Goal: Task Accomplishment & Management: Manage account settings

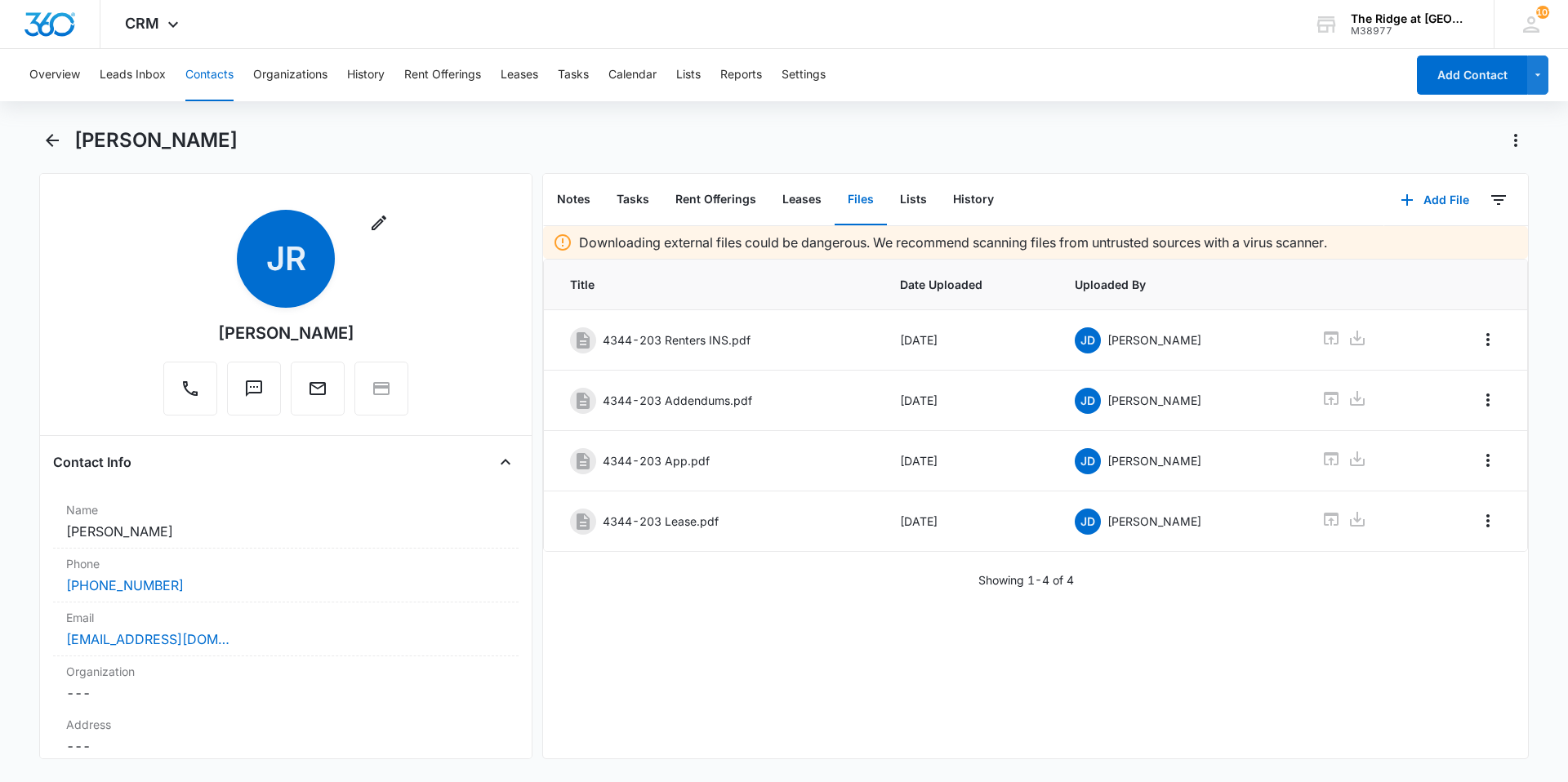
click at [1044, 128] on div "Jaden Rodriguez" at bounding box center [801, 140] width 1455 height 26
click at [192, 76] on button "Contacts" at bounding box center [209, 75] width 48 height 52
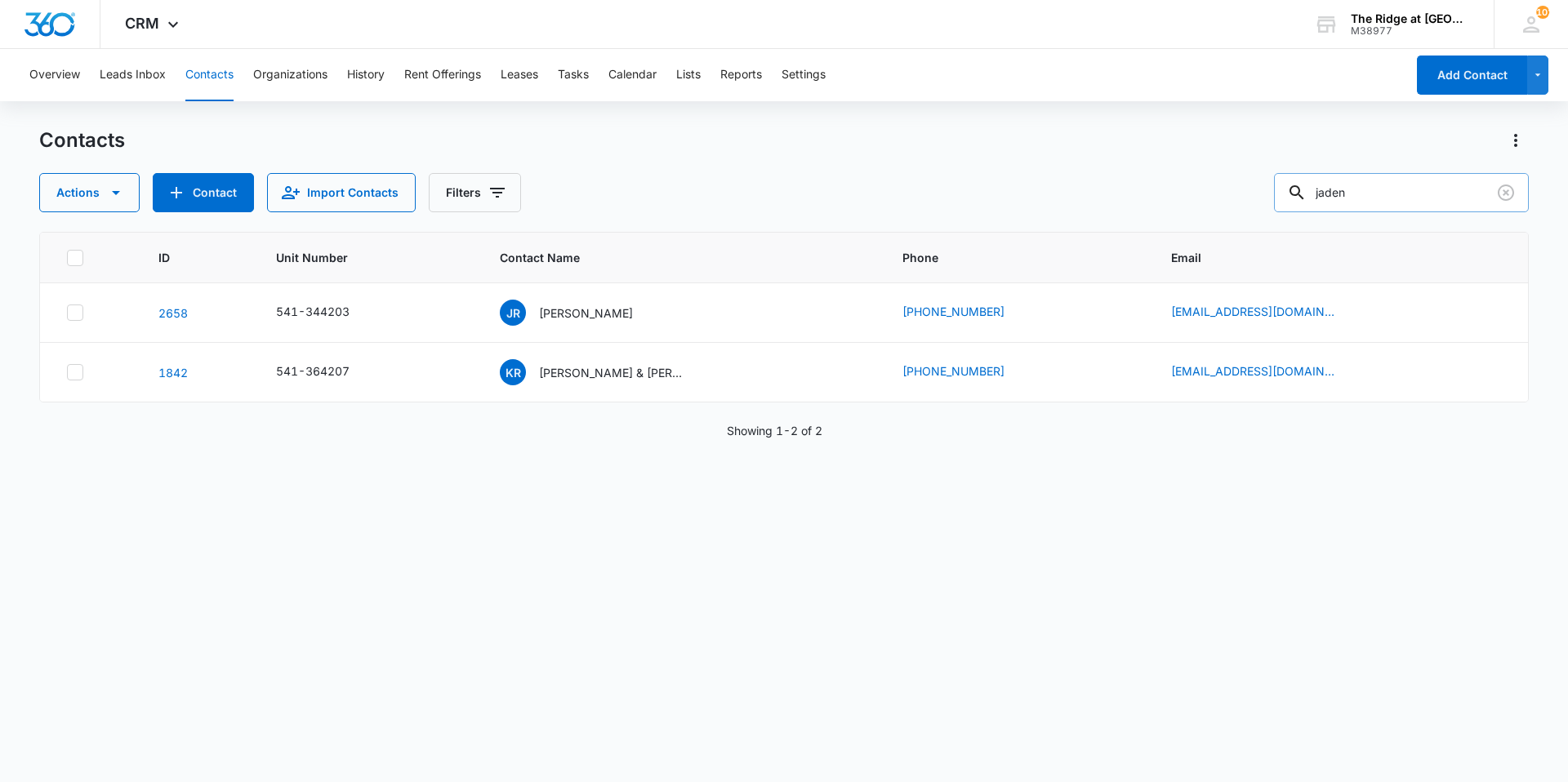
click at [1413, 180] on input "jaden" at bounding box center [1401, 193] width 254 height 39
type input "jaden busnardo"
drag, startPoint x: 1402, startPoint y: 187, endPoint x: 1312, endPoint y: 198, distance: 90.7
click at [1312, 198] on div "jaden busnardo" at bounding box center [1401, 193] width 254 height 39
type input "jacquelyn"
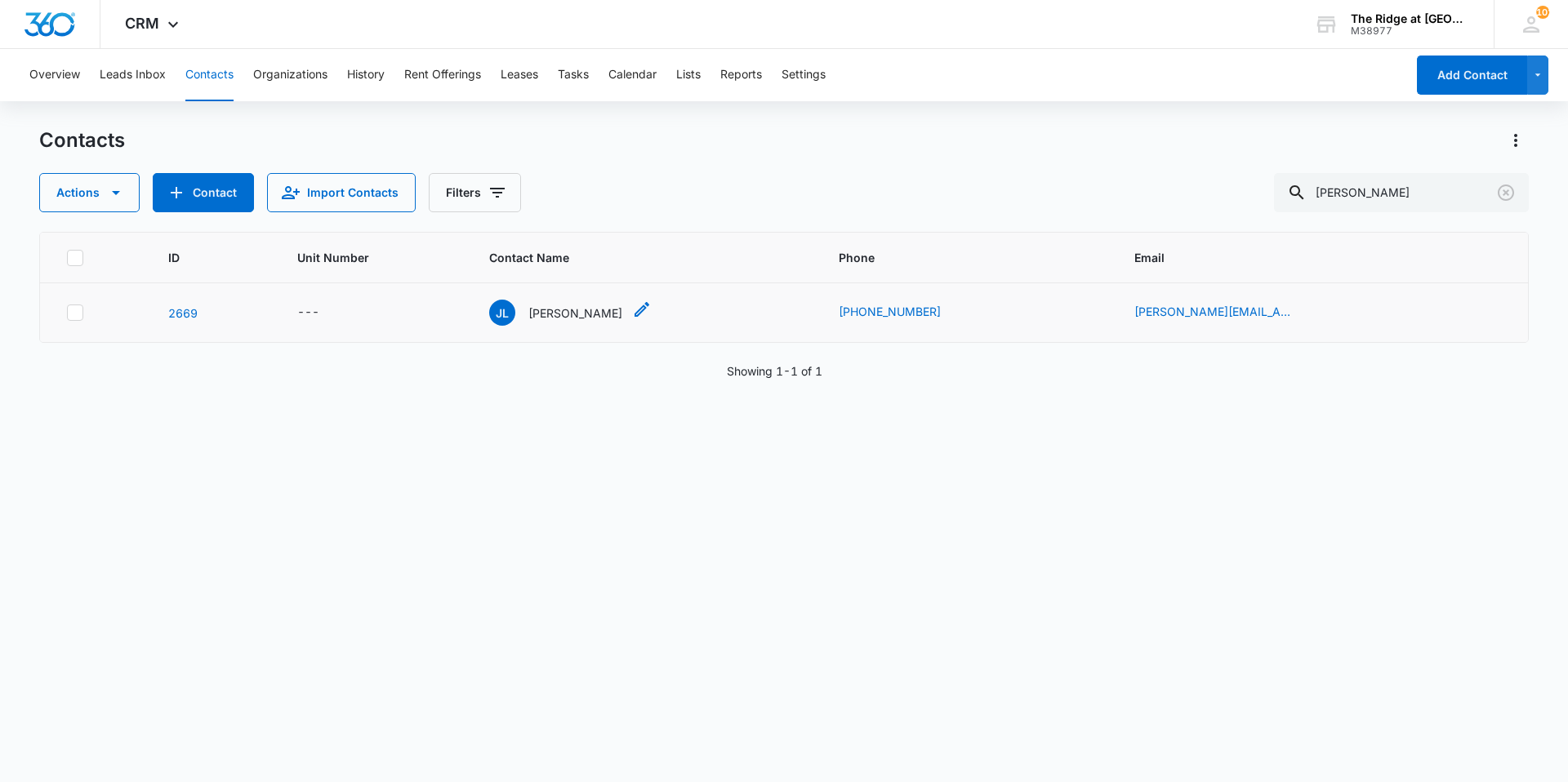
click at [590, 317] on p "Jacquelyn Lukasik" at bounding box center [575, 313] width 94 height 17
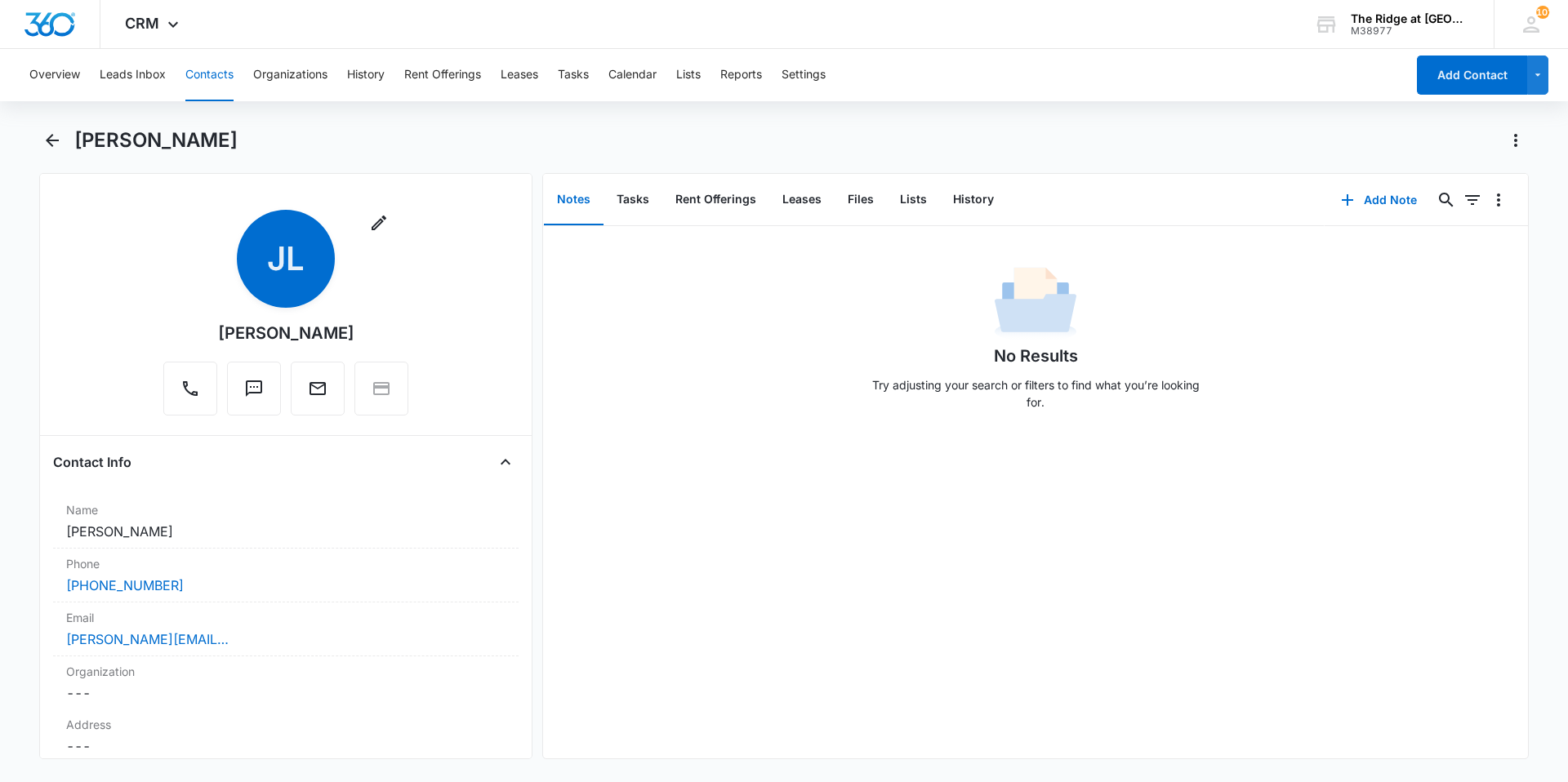
click at [204, 80] on button "Contacts" at bounding box center [209, 75] width 48 height 52
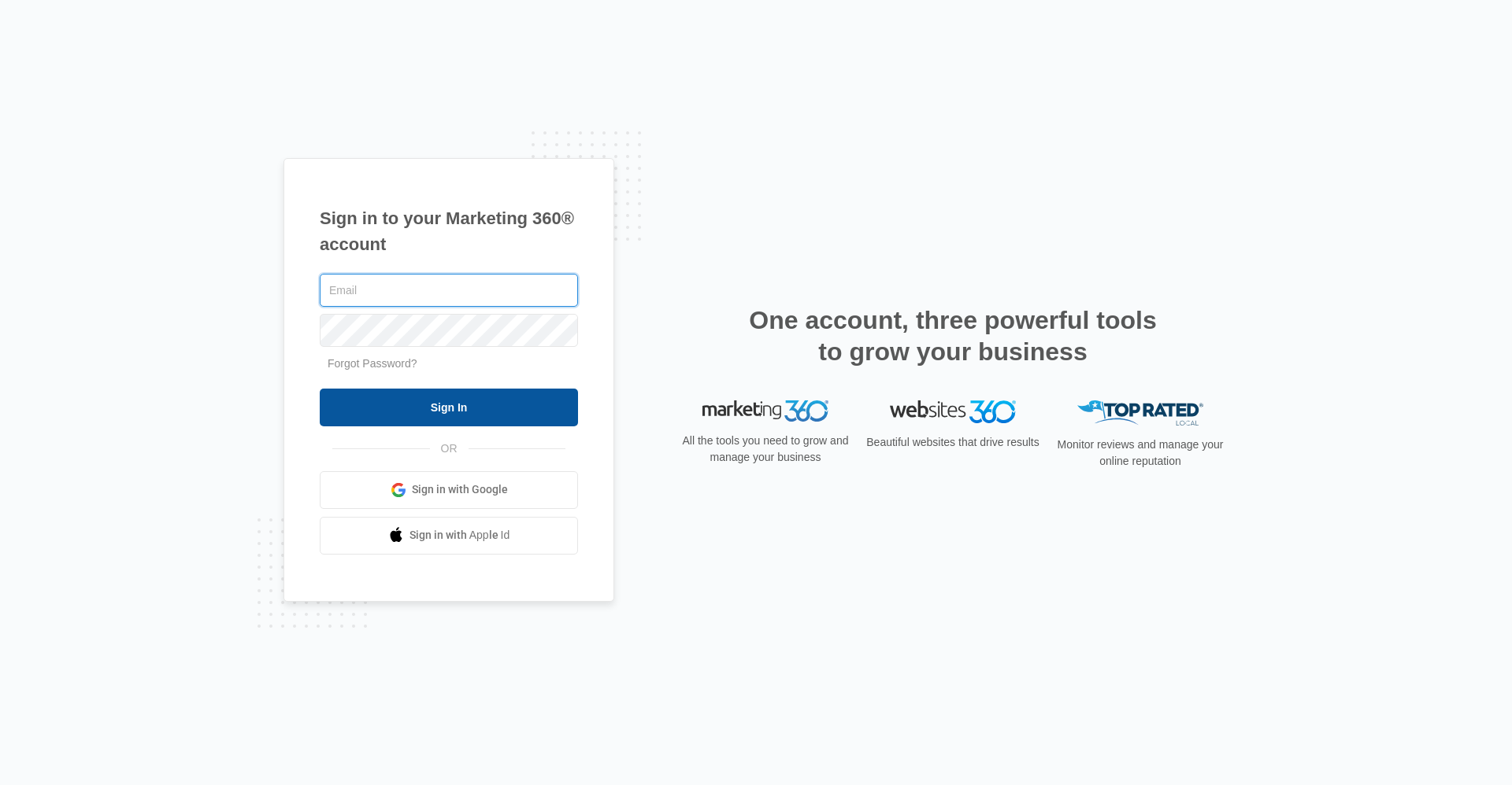
type input "Ridgelease@vintage-corp.com"
click at [474, 423] on input "Sign In" at bounding box center [449, 408] width 259 height 38
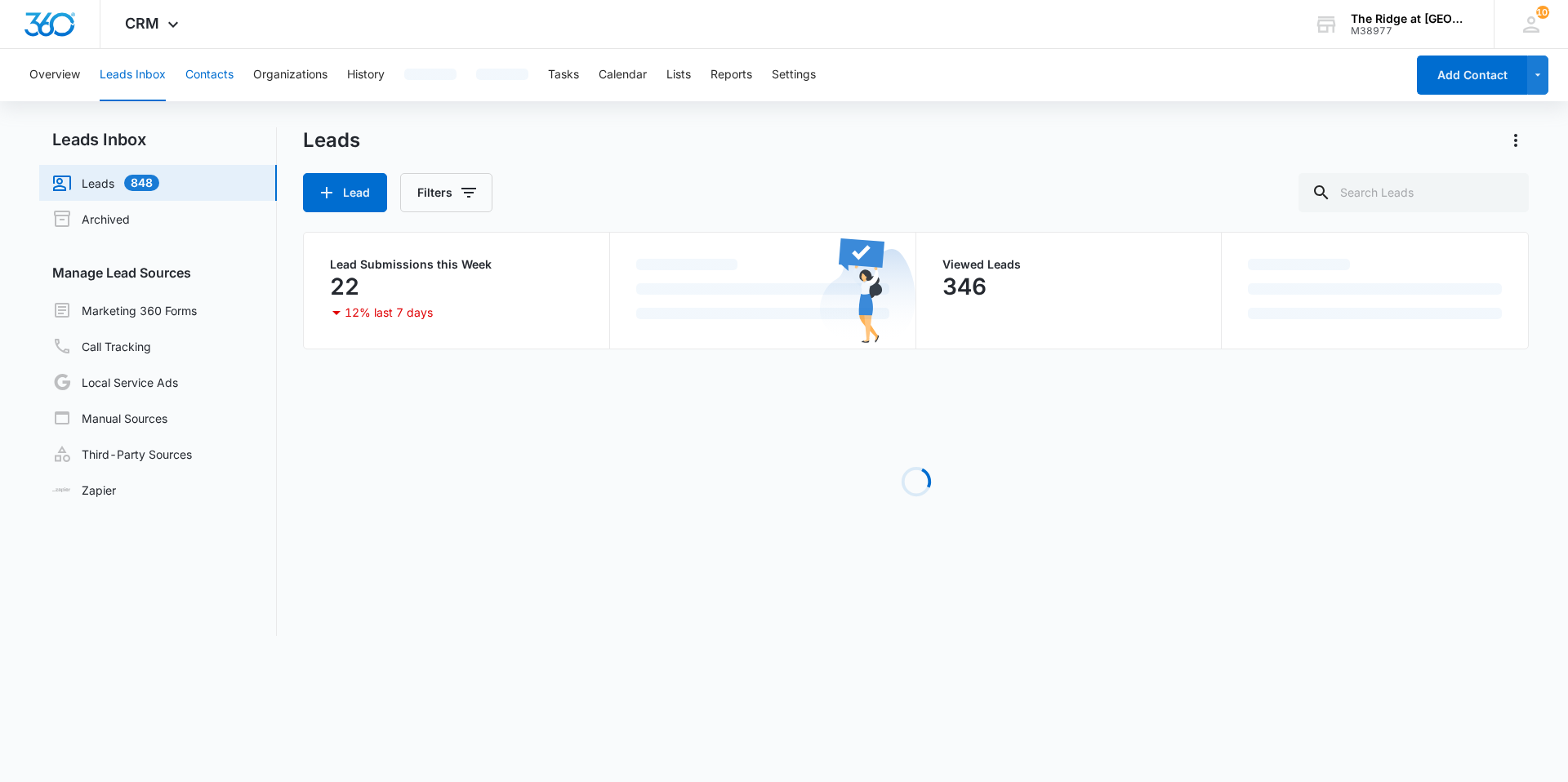
click at [205, 78] on button "Contacts" at bounding box center [209, 75] width 48 height 52
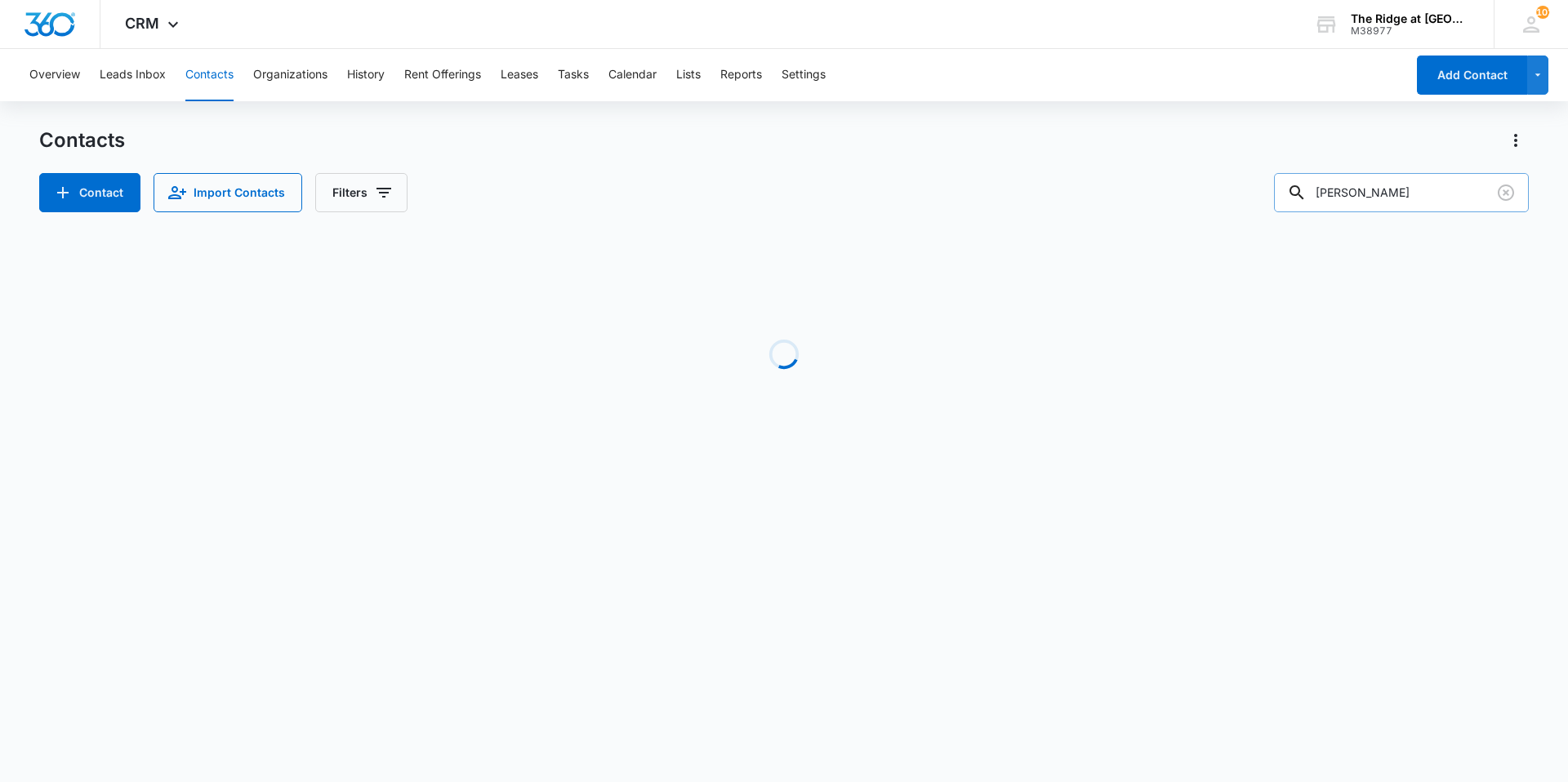
click at [1372, 197] on input "jacquelyn" at bounding box center [1401, 193] width 254 height 39
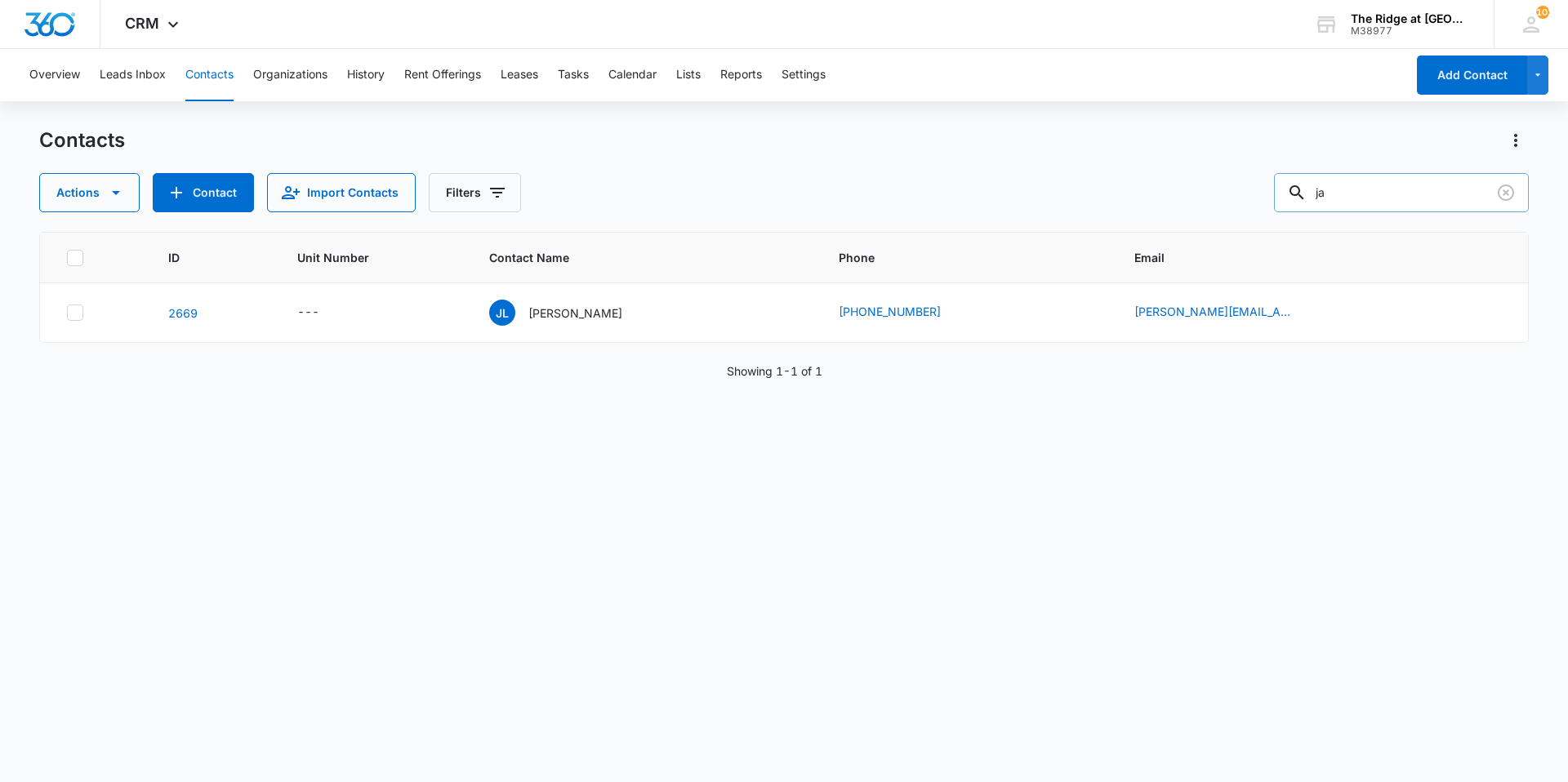
type input "j"
type input "Joseph soto"
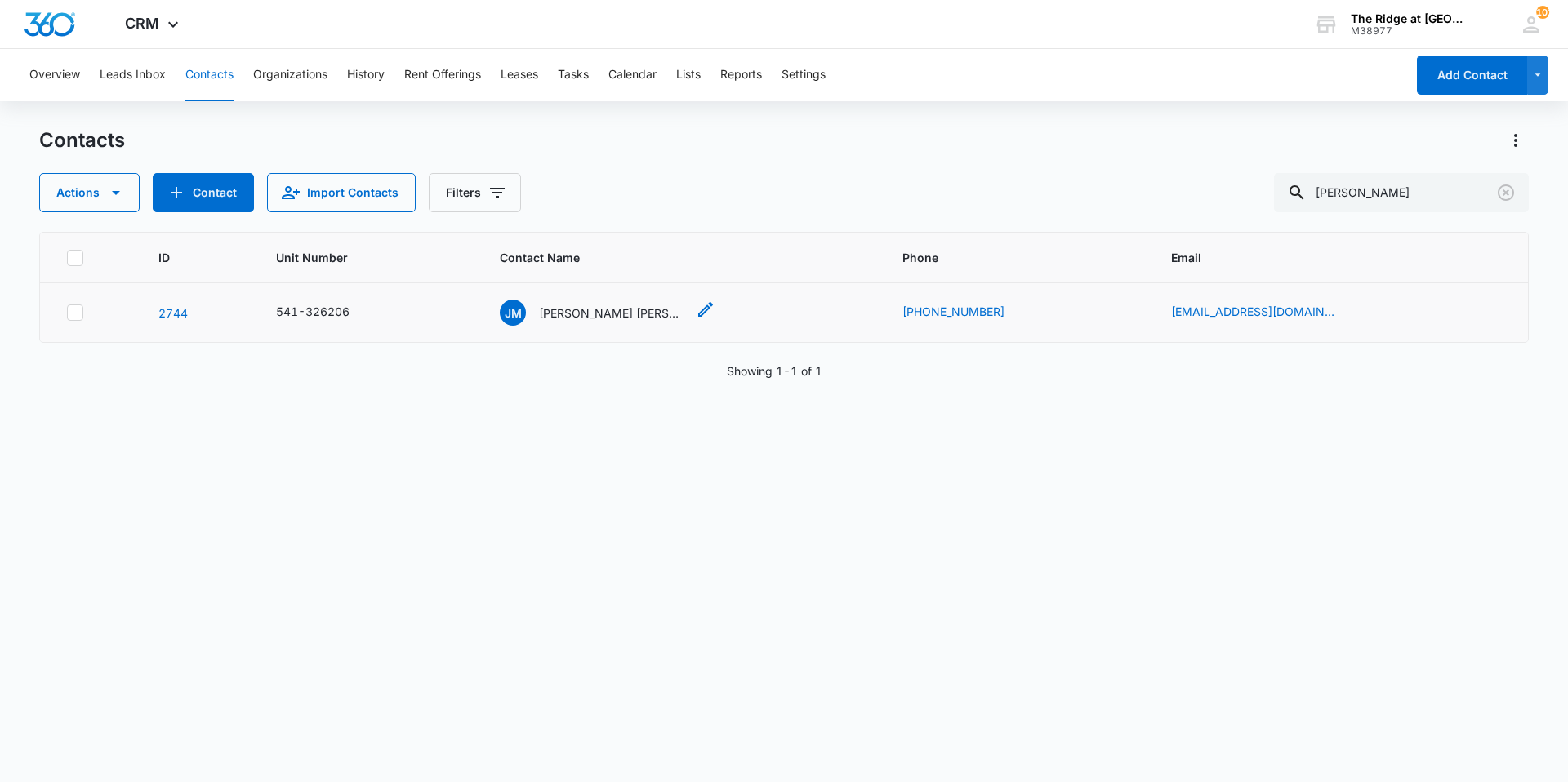
click at [599, 313] on p "Joseph Monserrat Herrera Soto & Francisco Javier Leonardez Simanca" at bounding box center [611, 313] width 147 height 17
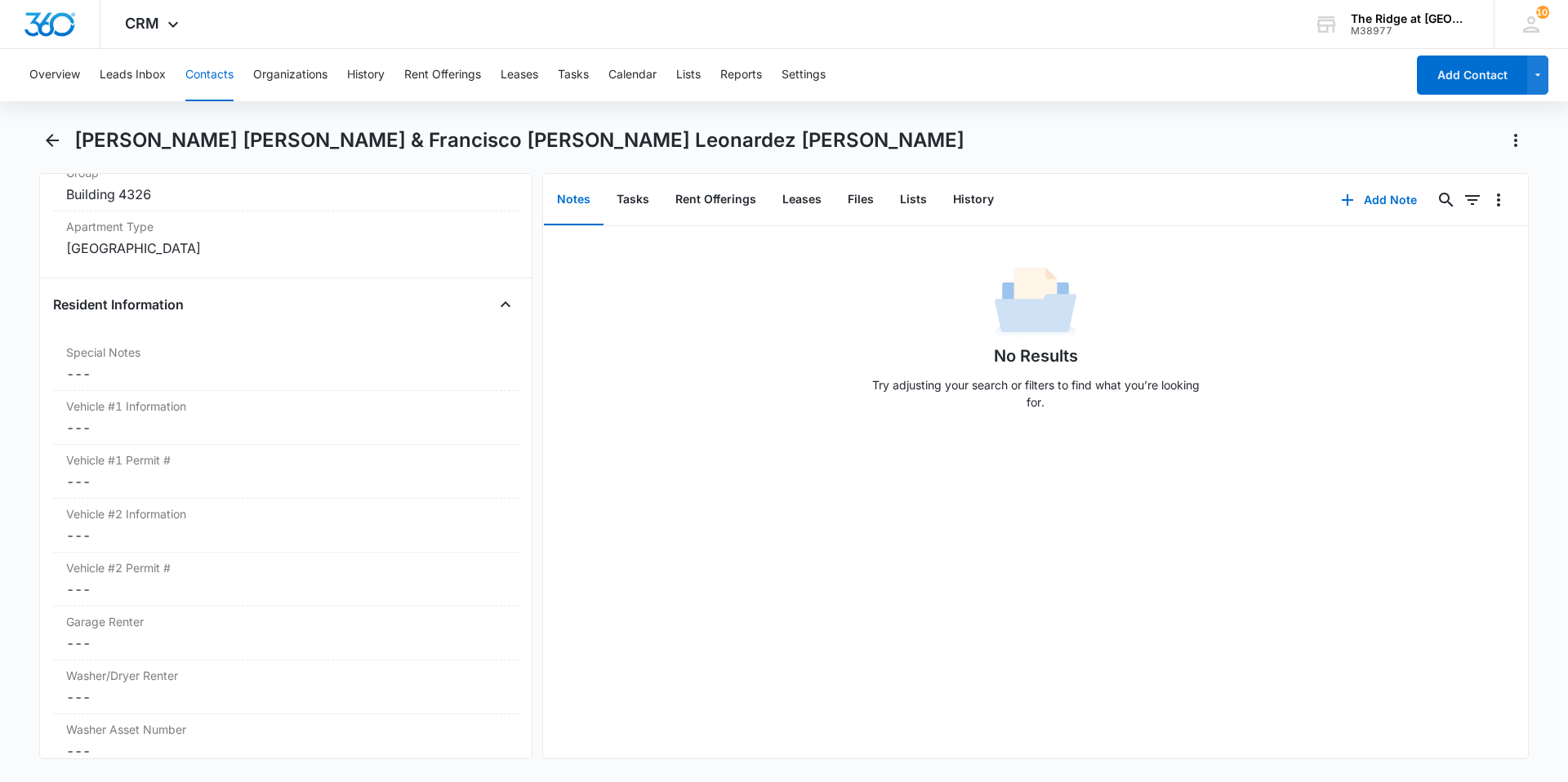
scroll to position [1551, 0]
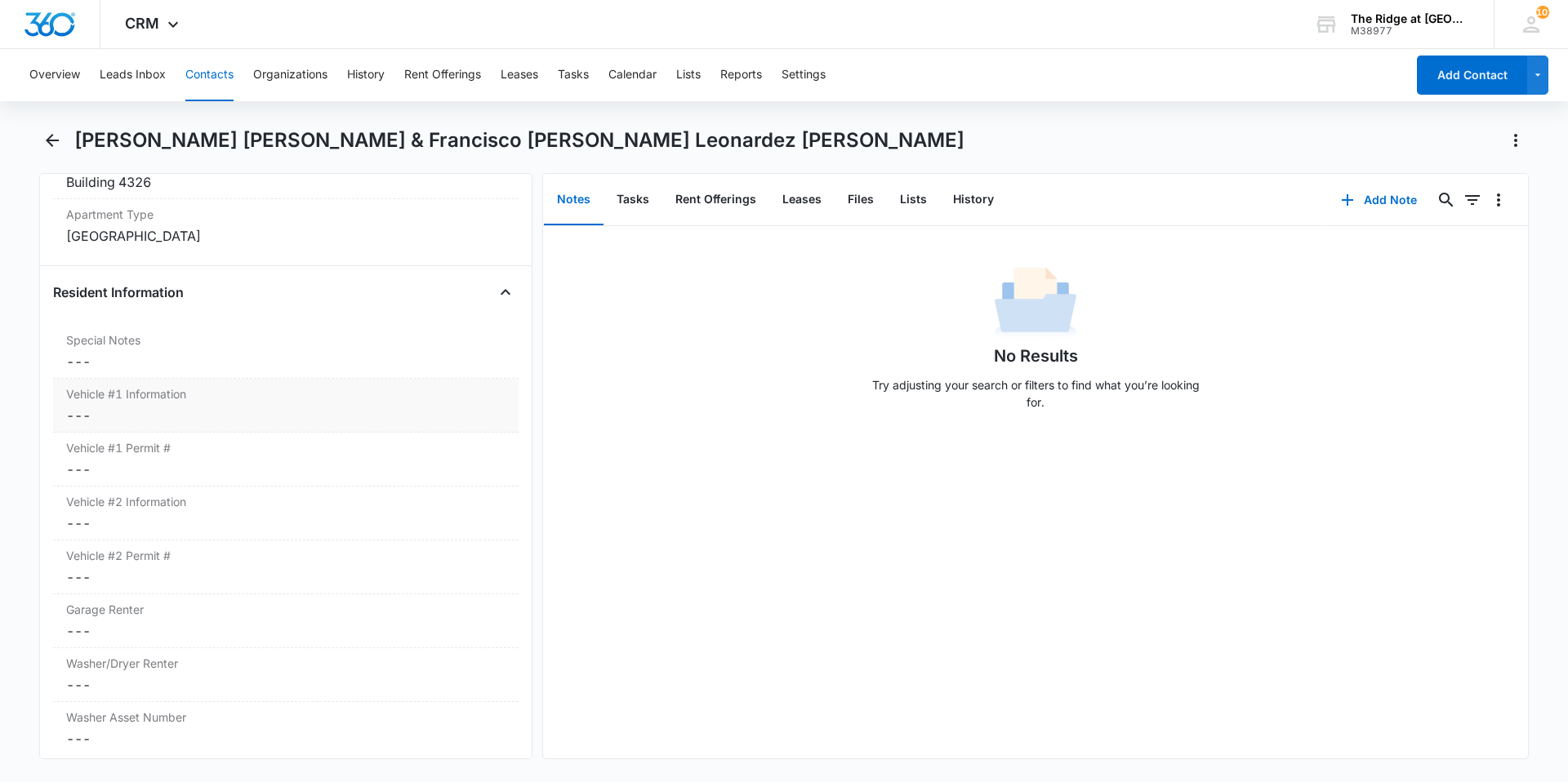
click at [249, 415] on dd "Cancel Save Changes ---" at bounding box center [285, 415] width 439 height 20
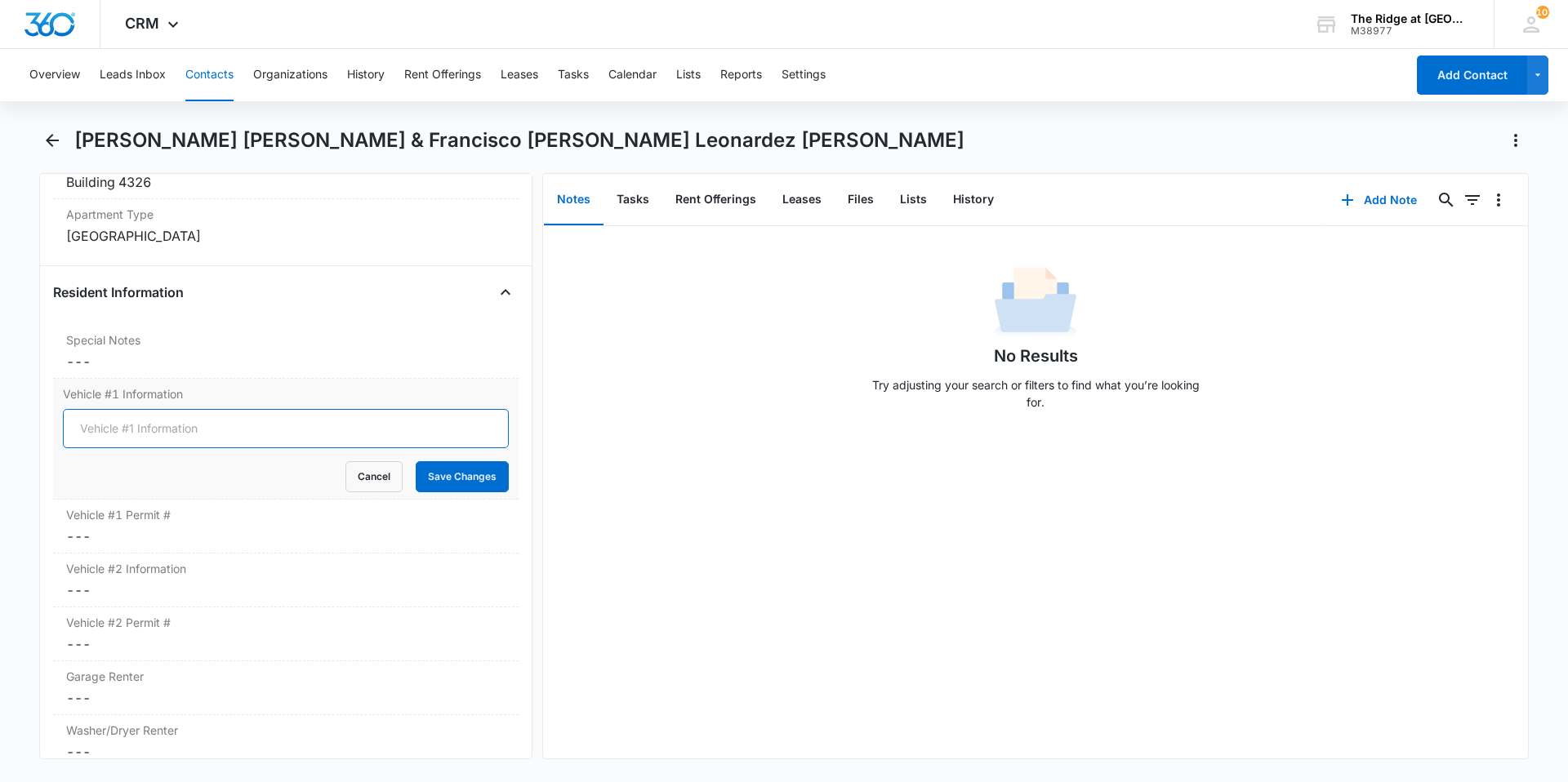
click at [253, 414] on input "Vehicle #1 Information" at bounding box center [286, 429] width 446 height 39
click at [249, 424] on input "2013 Gray Chevy Traverse (DFDN10)" at bounding box center [286, 429] width 446 height 39
click at [256, 430] on input "2013 Gray Chevy Traverse (DFDN10)" at bounding box center [286, 429] width 446 height 39
type input "2013 Gray Chevy Traverse (DFD-N10)"
click at [447, 478] on button "Save Changes" at bounding box center [462, 476] width 93 height 31
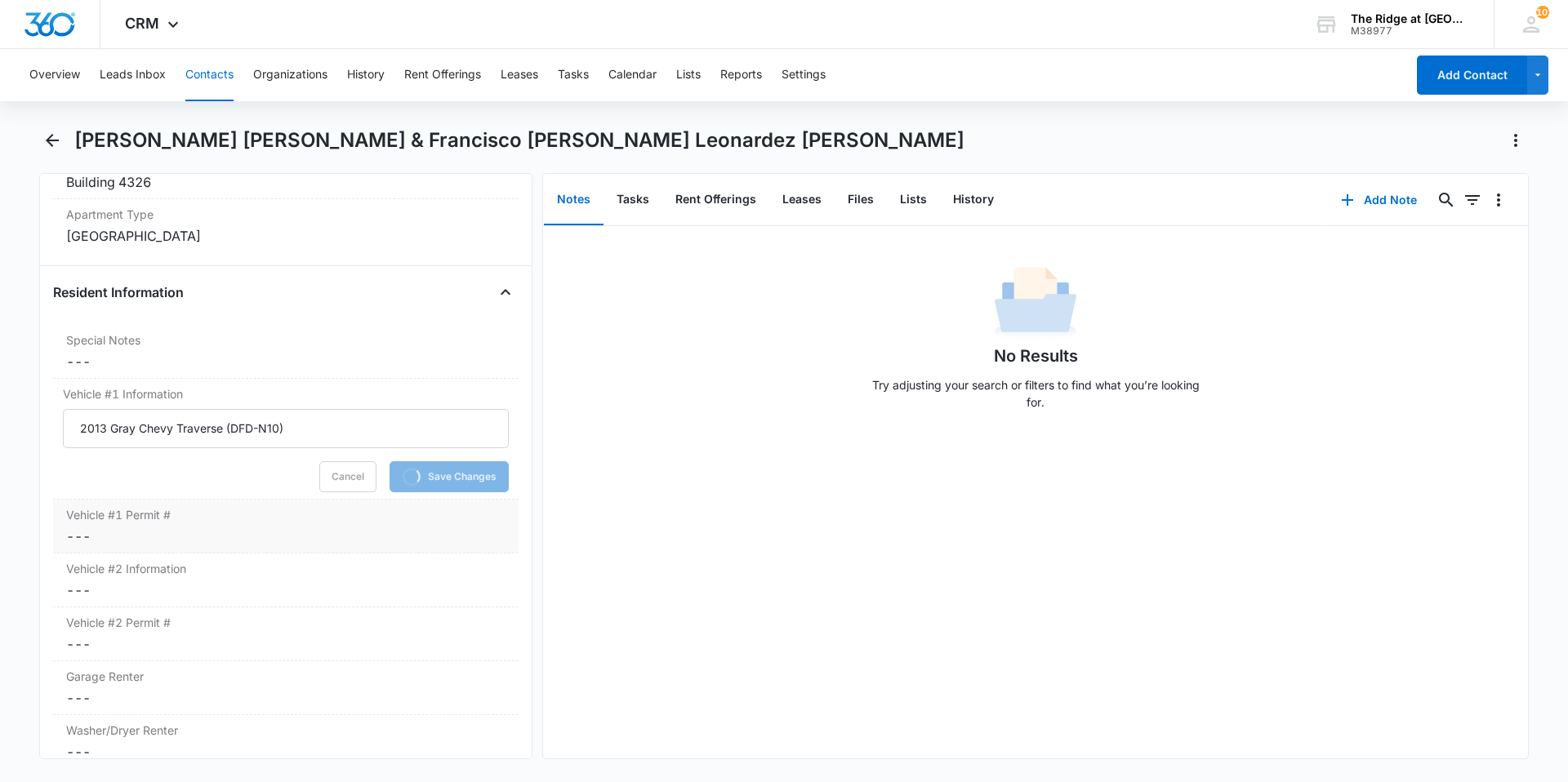
click at [236, 540] on dd "Cancel Save Changes ---" at bounding box center [285, 536] width 439 height 20
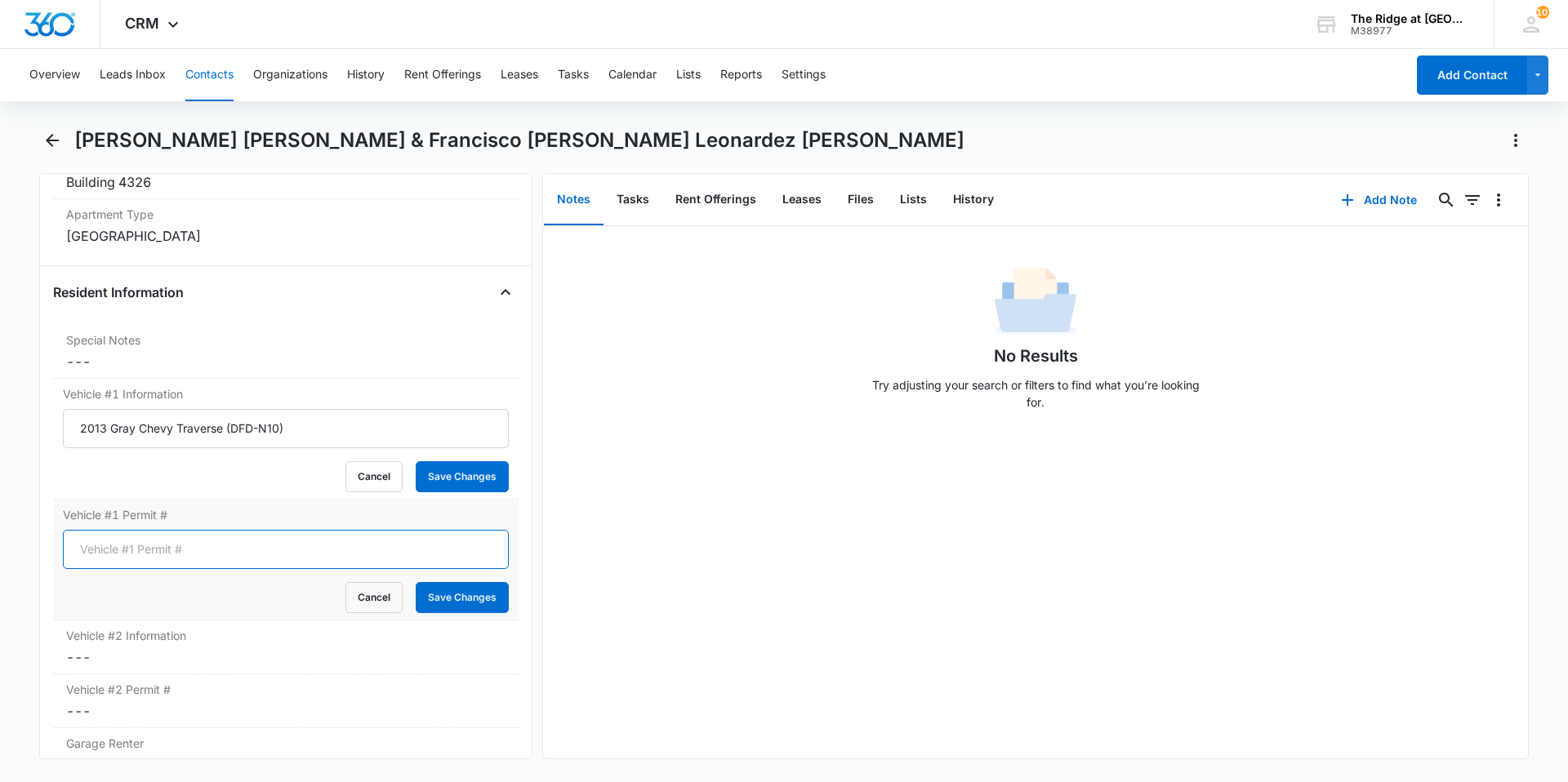
click at [244, 556] on input "Vehicle #1 Permit #" at bounding box center [286, 549] width 446 height 39
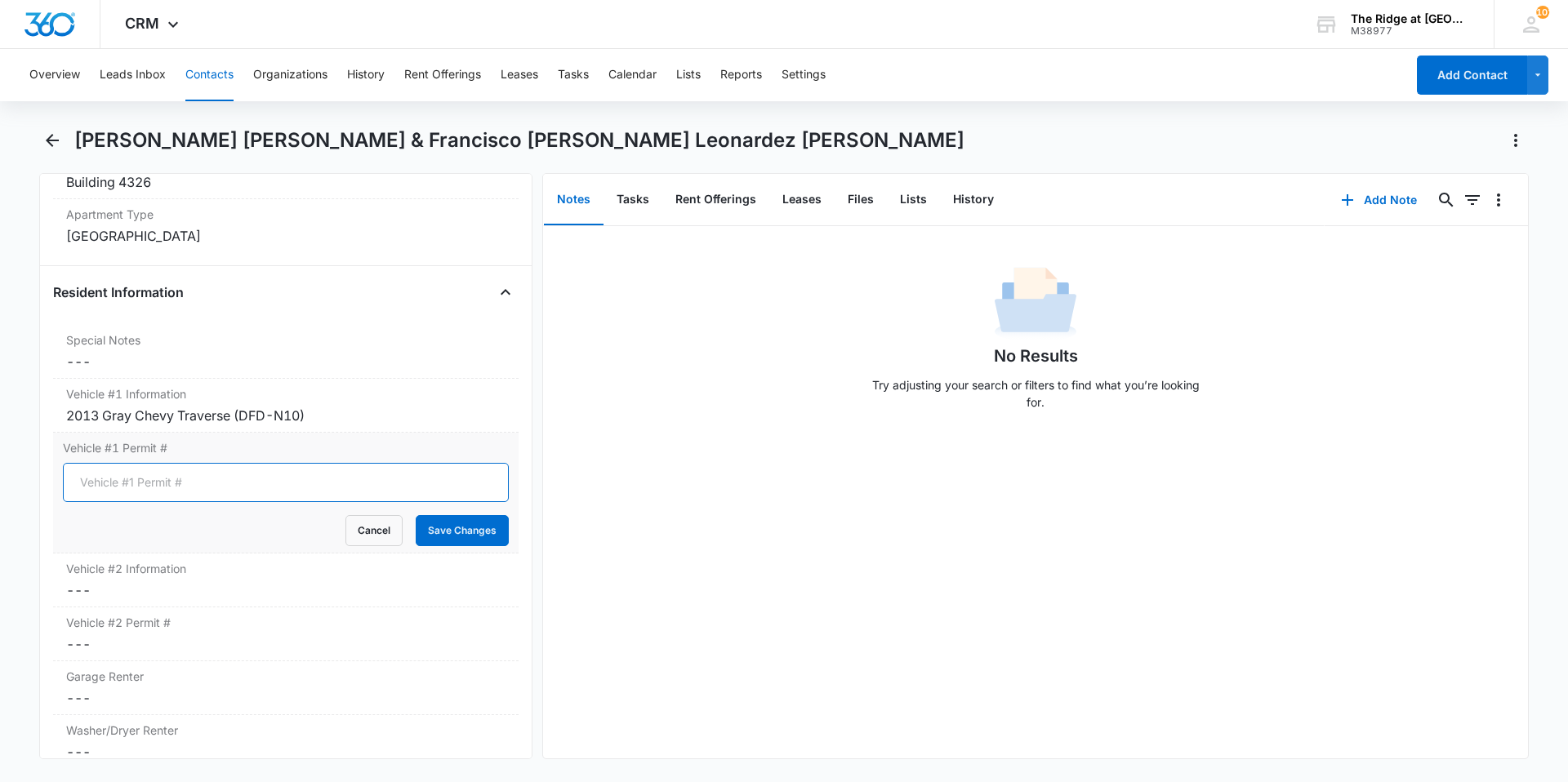
click at [229, 477] on input "Vehicle #1 Permit #" at bounding box center [286, 482] width 446 height 39
type input "01108"
click at [441, 533] on button "Save Changes" at bounding box center [462, 530] width 93 height 31
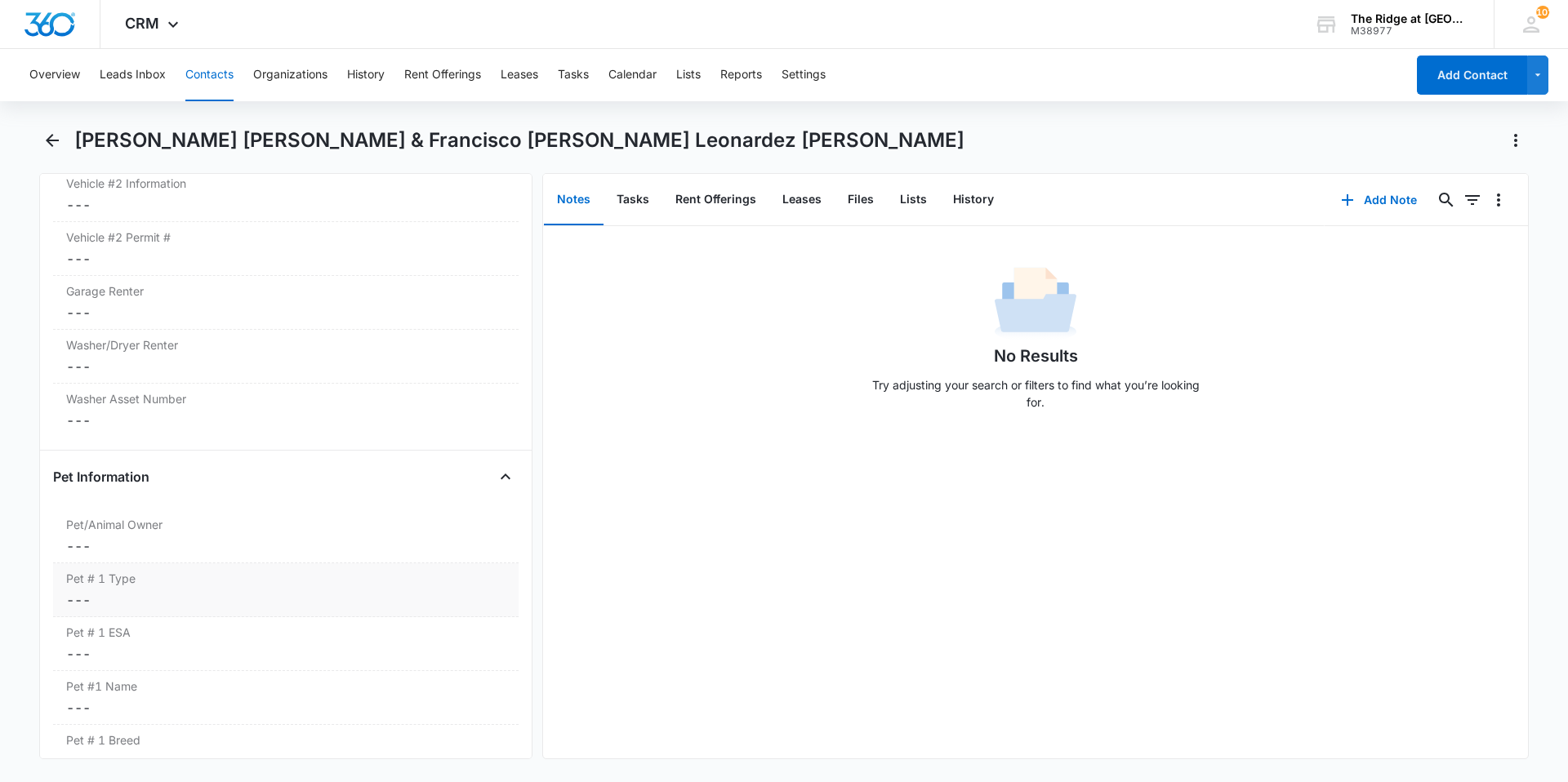
scroll to position [1959, 0]
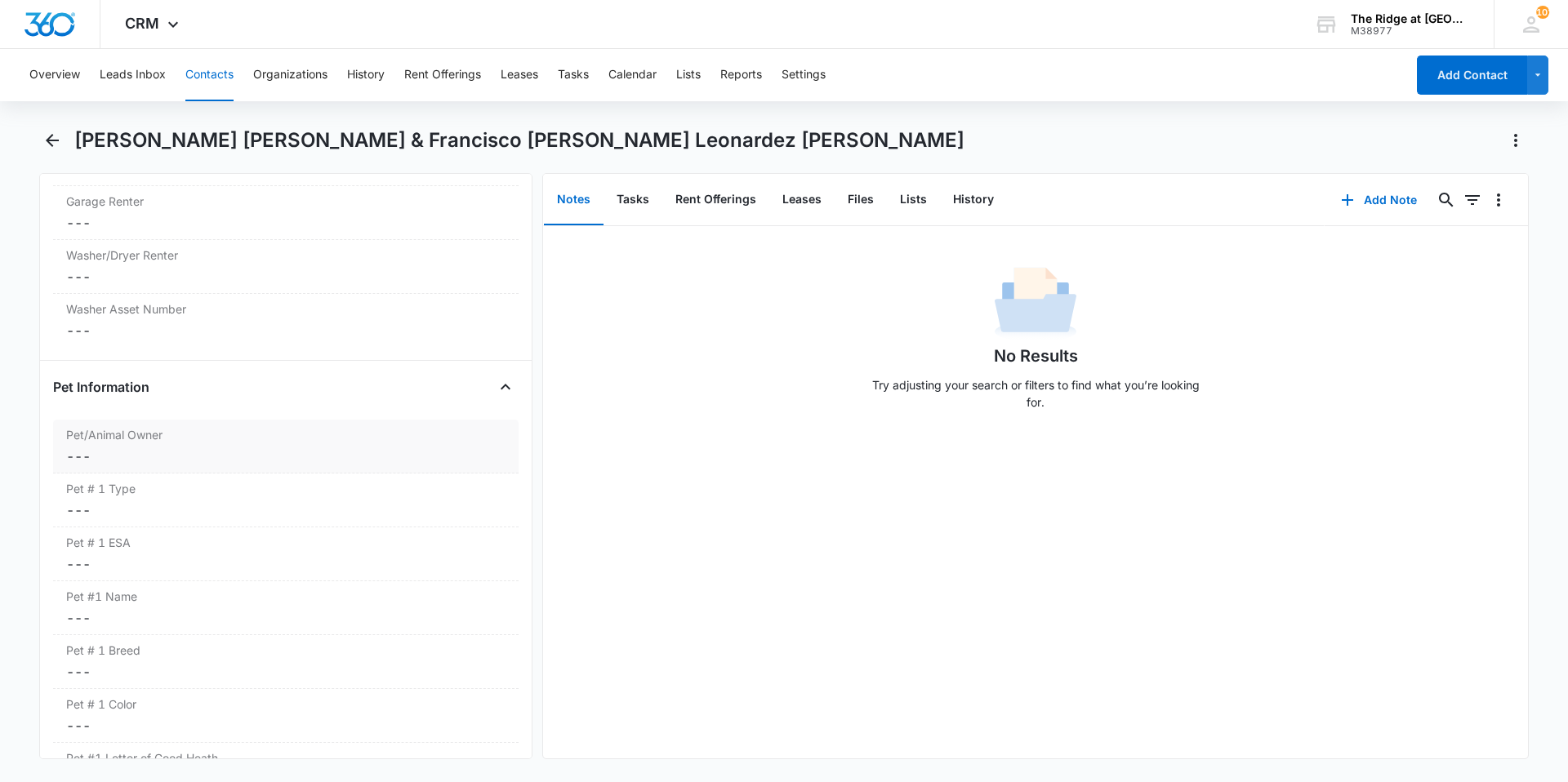
click at [182, 433] on label "Pet/Animal Owner" at bounding box center [285, 434] width 439 height 17
click at [148, 472] on label "Yes" at bounding box center [286, 467] width 446 height 17
click at [64, 468] on input "Yes" at bounding box center [63, 467] width 1 height 1
checkbox input "true"
click at [116, 477] on div "Yes No" at bounding box center [286, 481] width 446 height 44
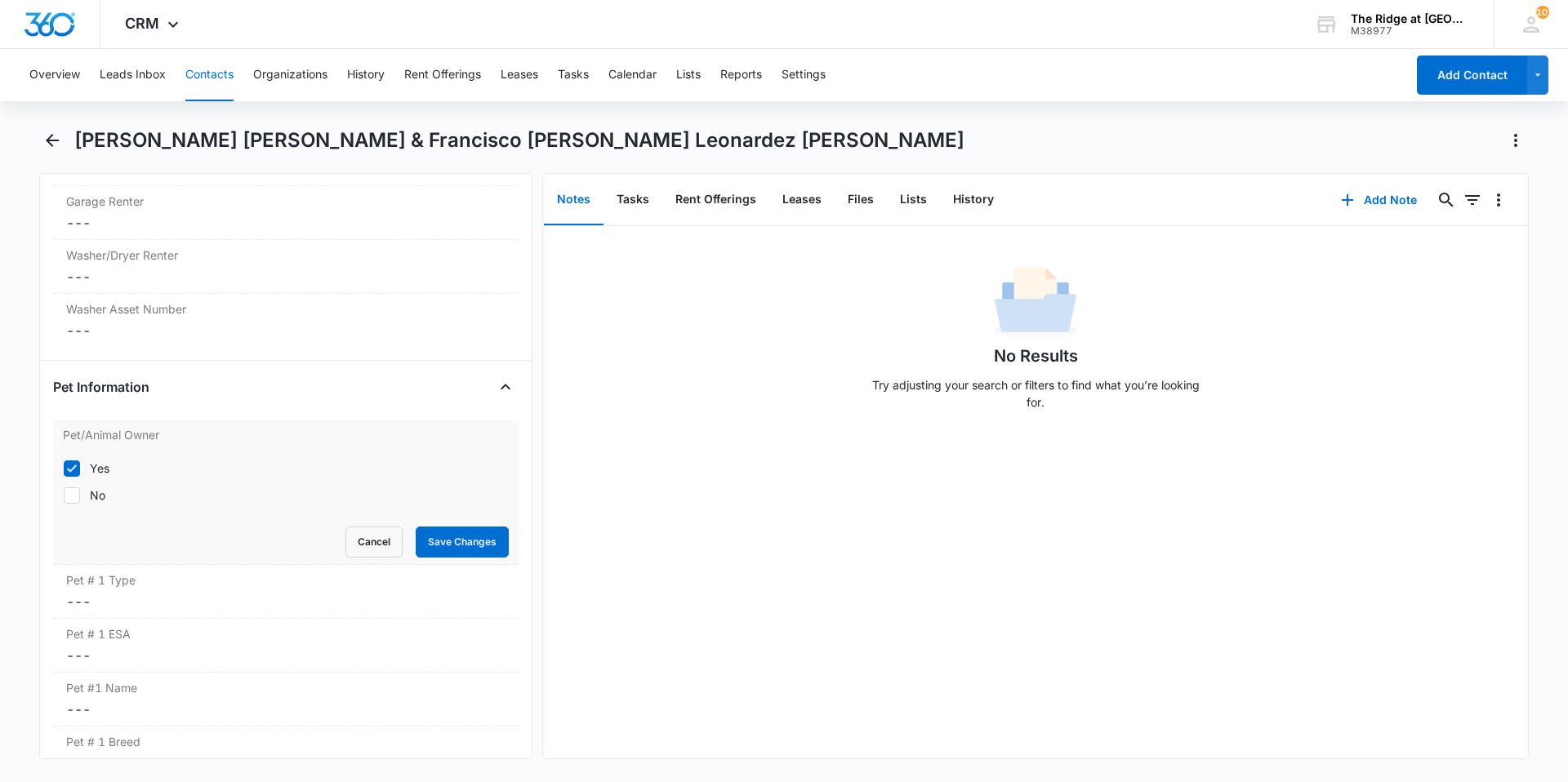
click at [83, 494] on label "No" at bounding box center [286, 494] width 446 height 17
click at [64, 495] on input "No" at bounding box center [63, 495] width 1 height 1
checkbox input "true"
click at [84, 461] on label "Yes" at bounding box center [286, 467] width 446 height 17
click at [64, 467] on input "Yes" at bounding box center [63, 467] width 1 height 1
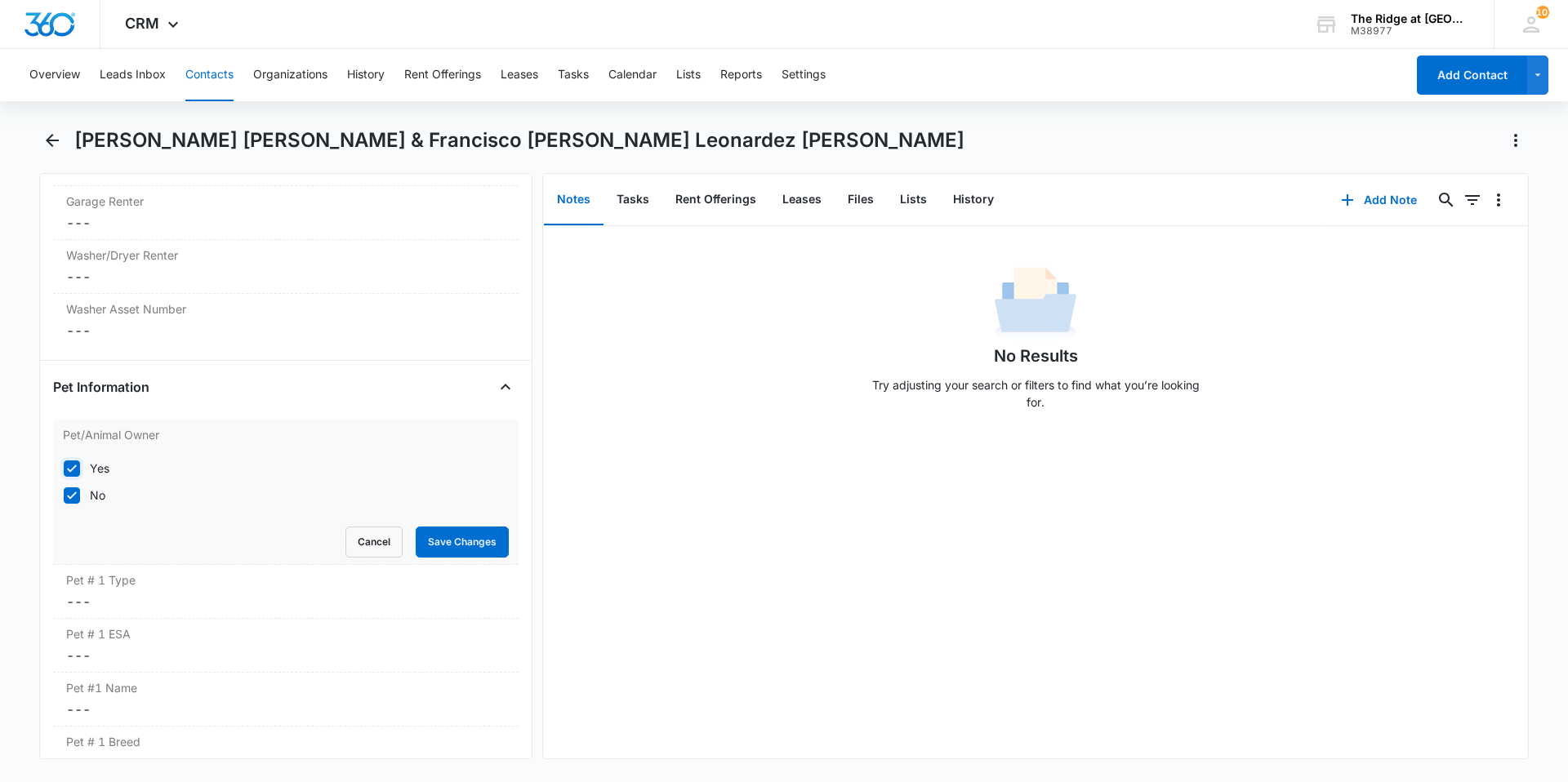
checkbox input "false"
click at [425, 549] on button "Save Changes" at bounding box center [462, 541] width 93 height 31
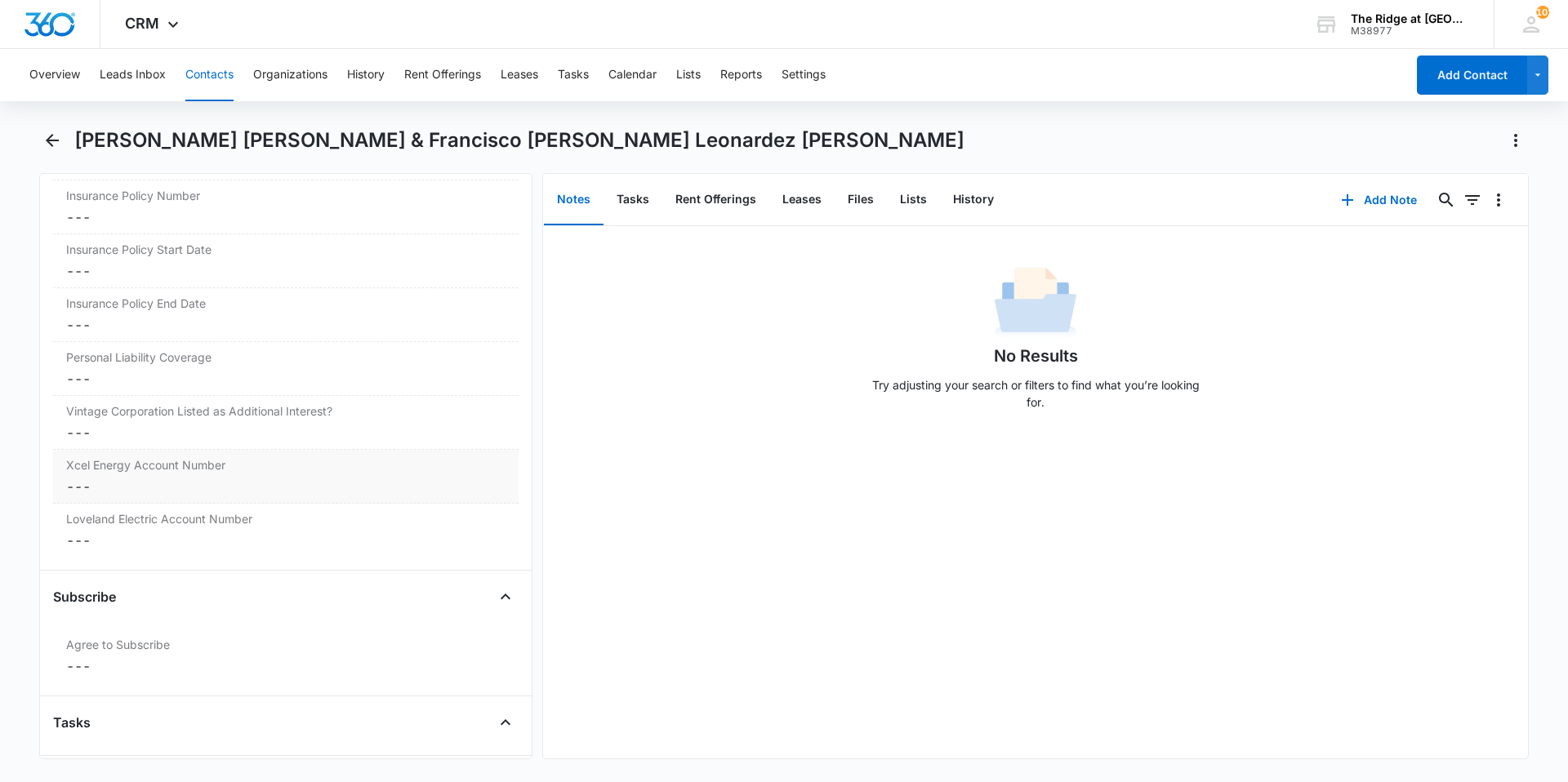
scroll to position [3585, 0]
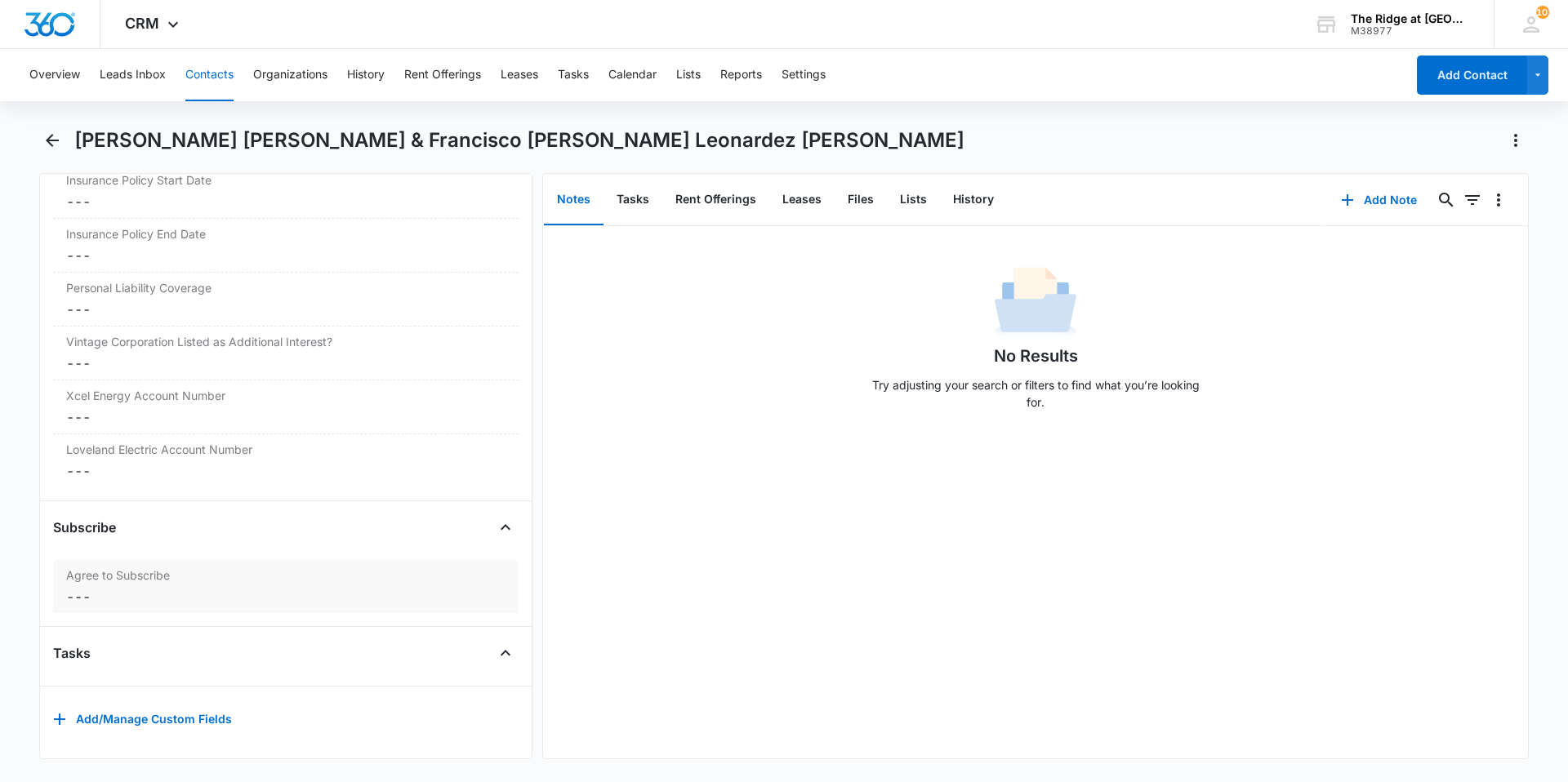
click at [194, 593] on dd "Cancel Save Changes ---" at bounding box center [285, 597] width 439 height 20
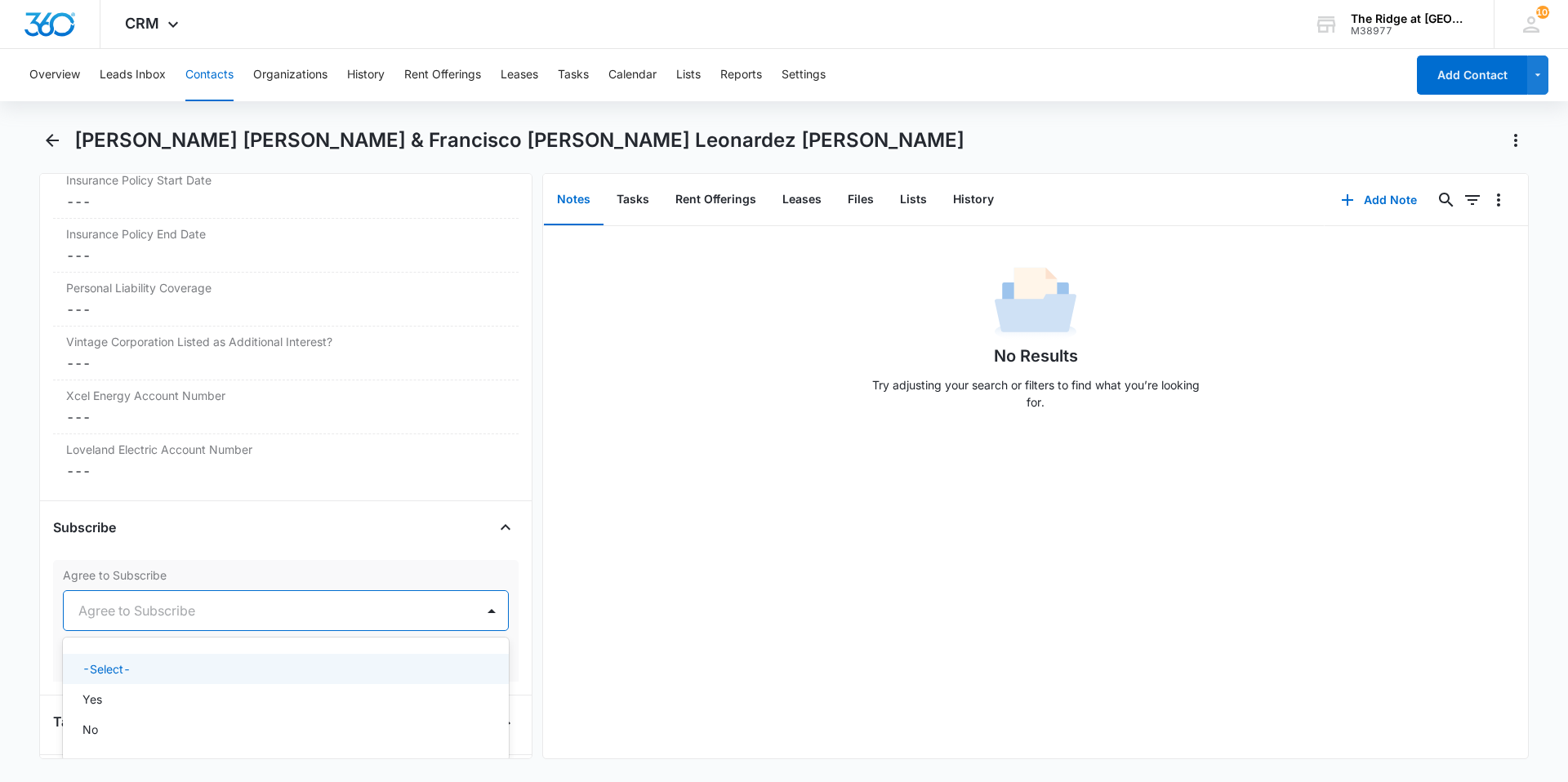
click at [150, 613] on div at bounding box center [265, 610] width 376 height 23
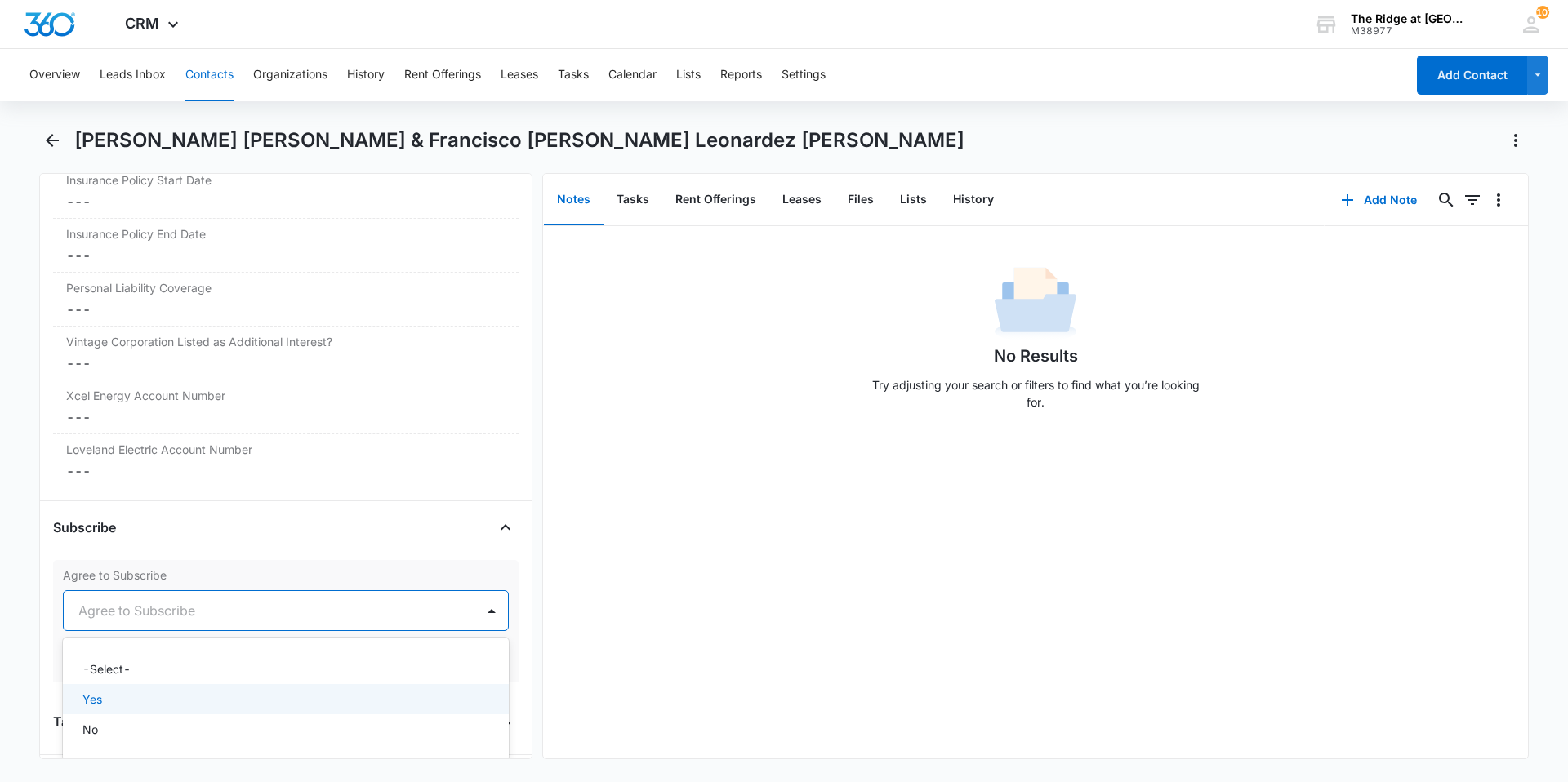
click at [117, 700] on div "Yes" at bounding box center [284, 698] width 403 height 17
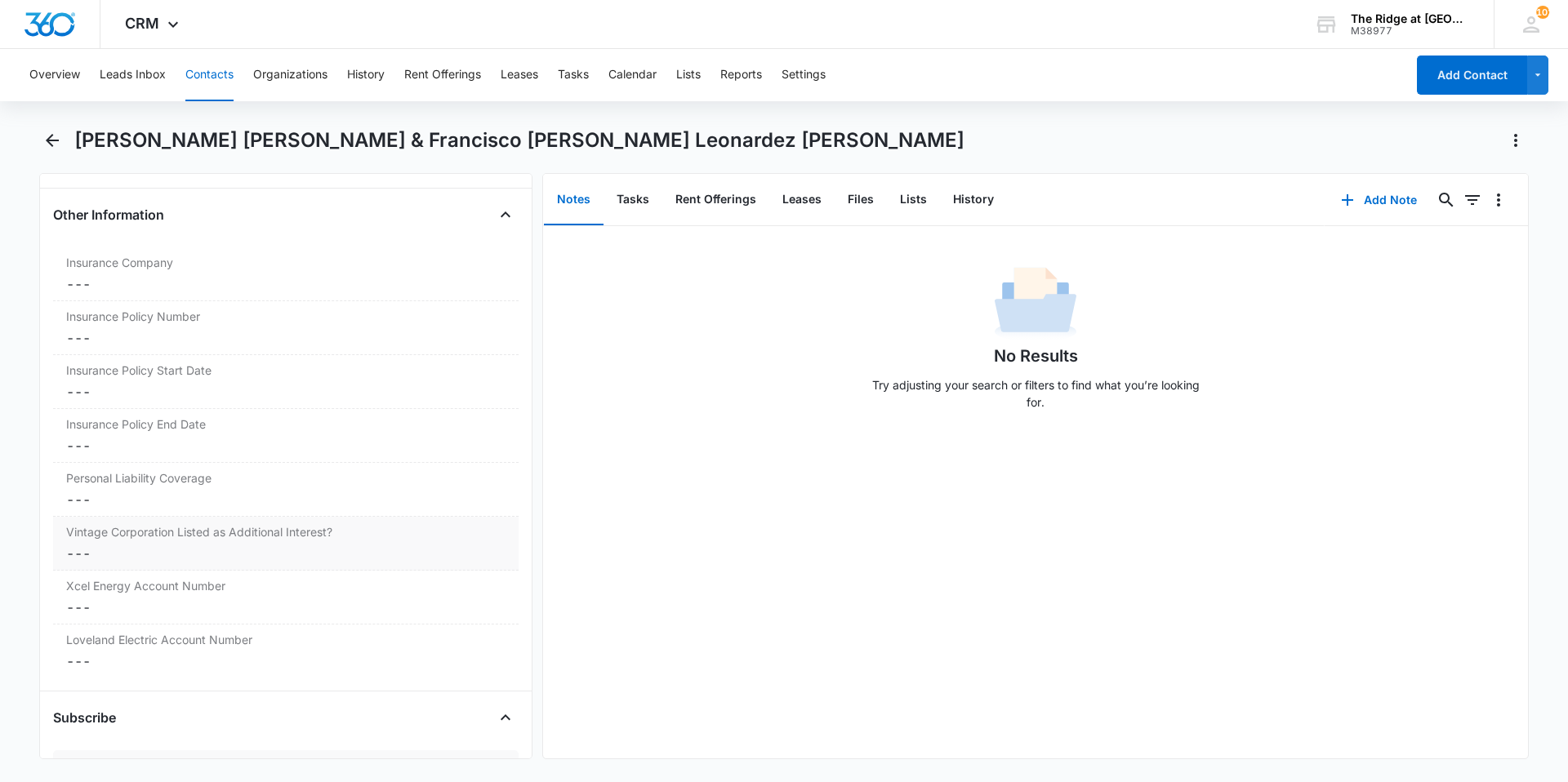
scroll to position [3422, 0]
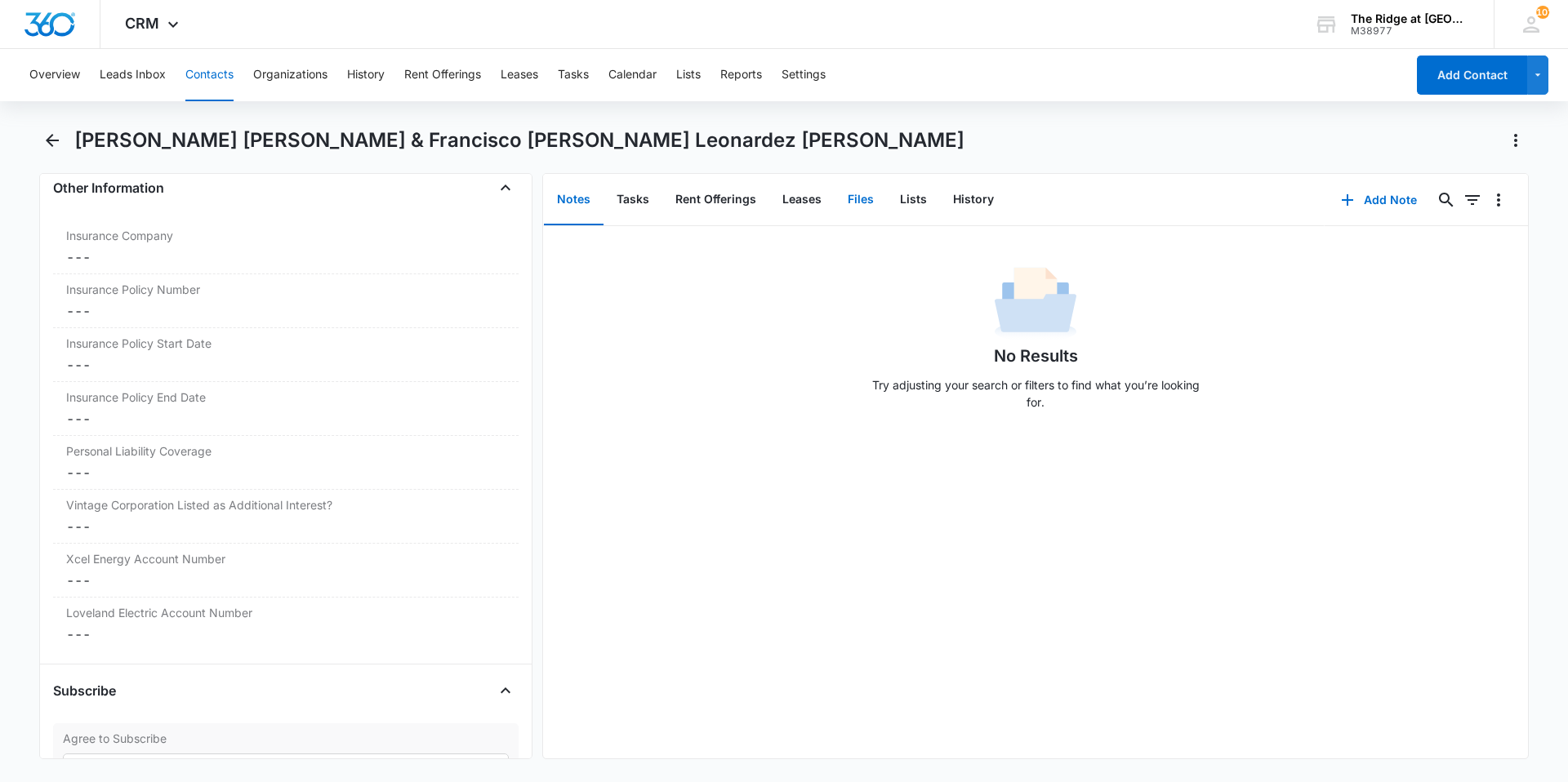
click at [861, 202] on button "Files" at bounding box center [860, 199] width 52 height 50
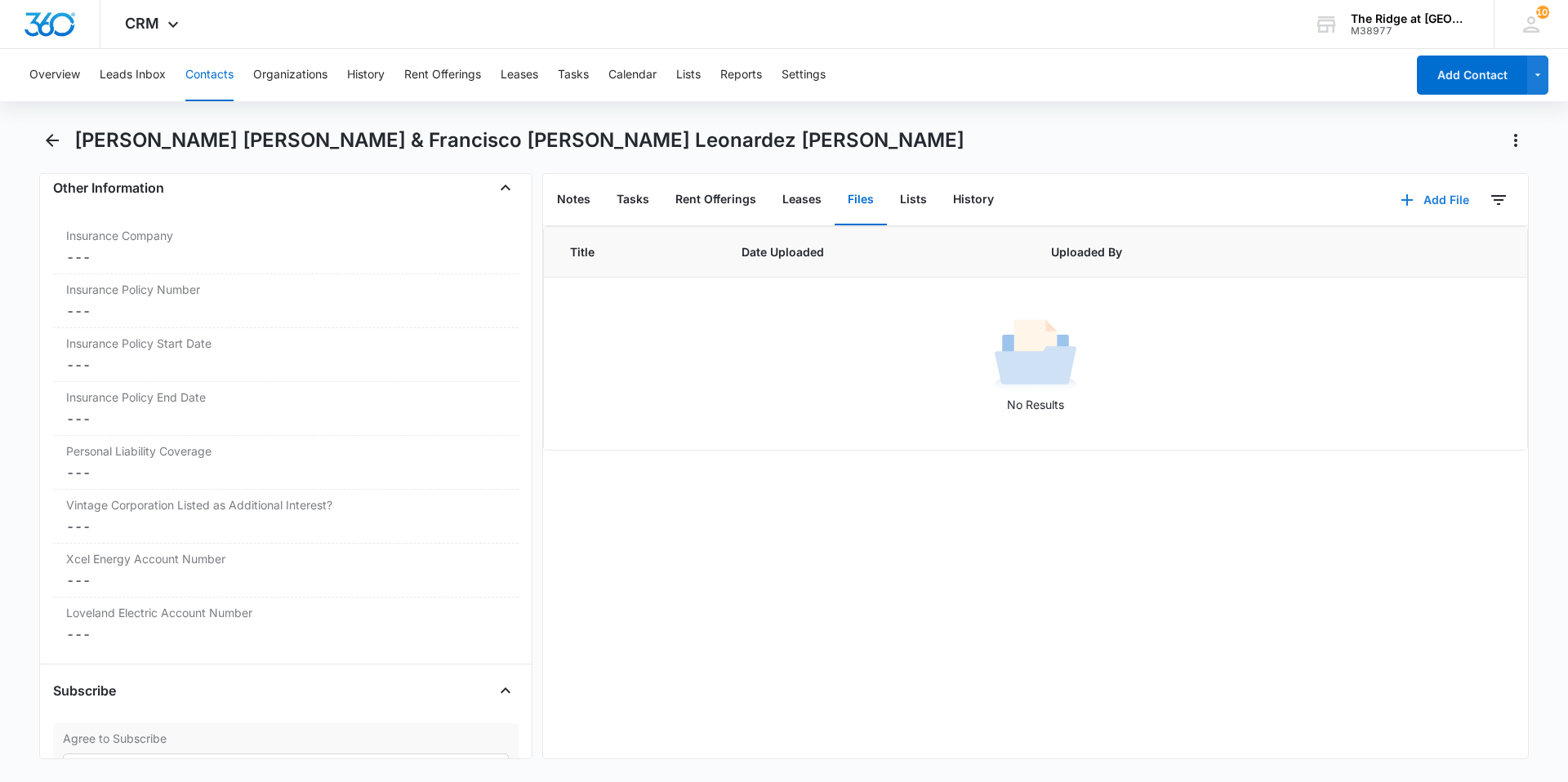
click at [1432, 213] on button "Add File" at bounding box center [1434, 200] width 102 height 39
click at [1381, 273] on div "Add Link" at bounding box center [1412, 277] width 65 height 12
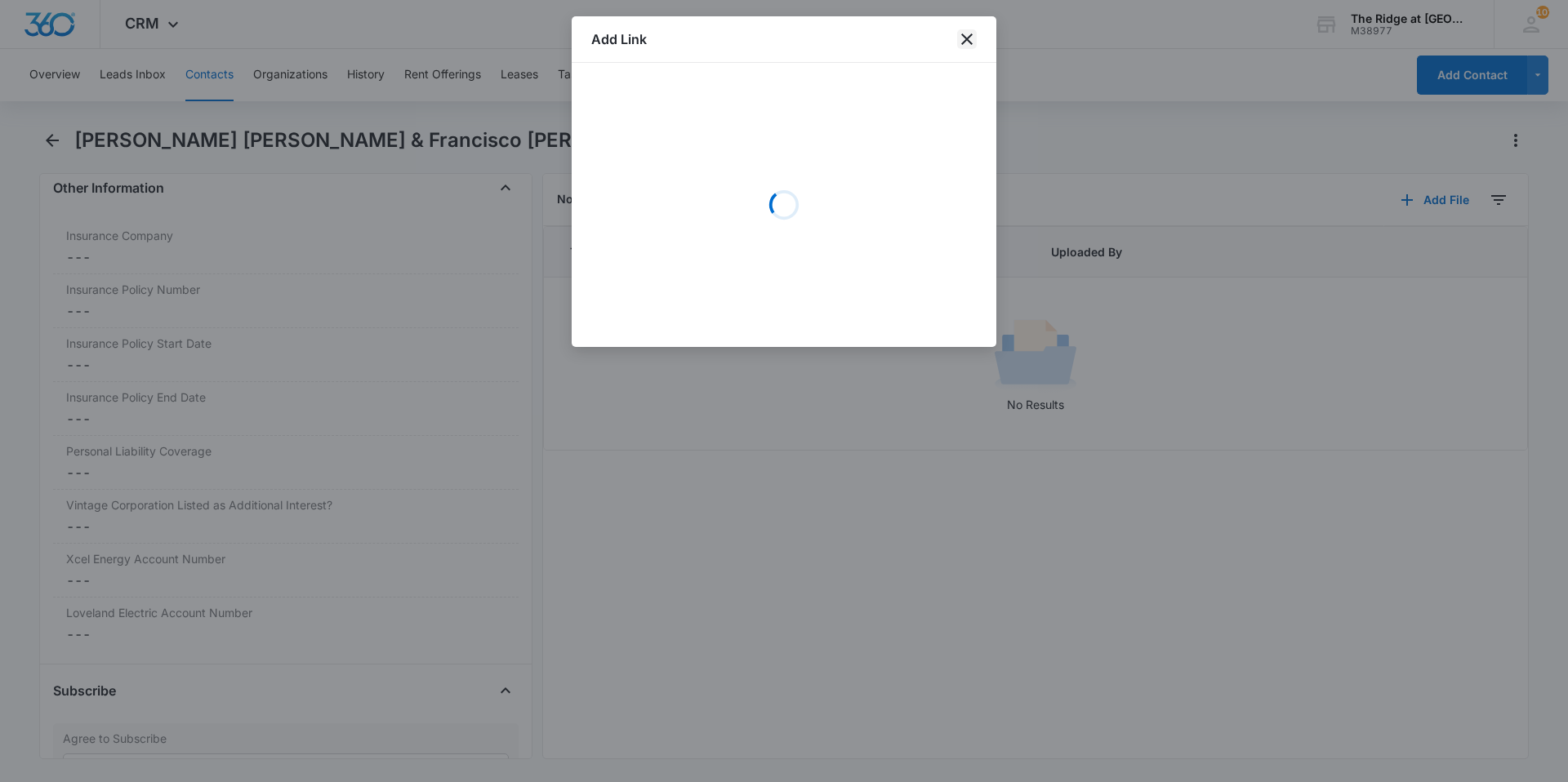
click at [961, 36] on icon "close" at bounding box center [966, 39] width 20 height 20
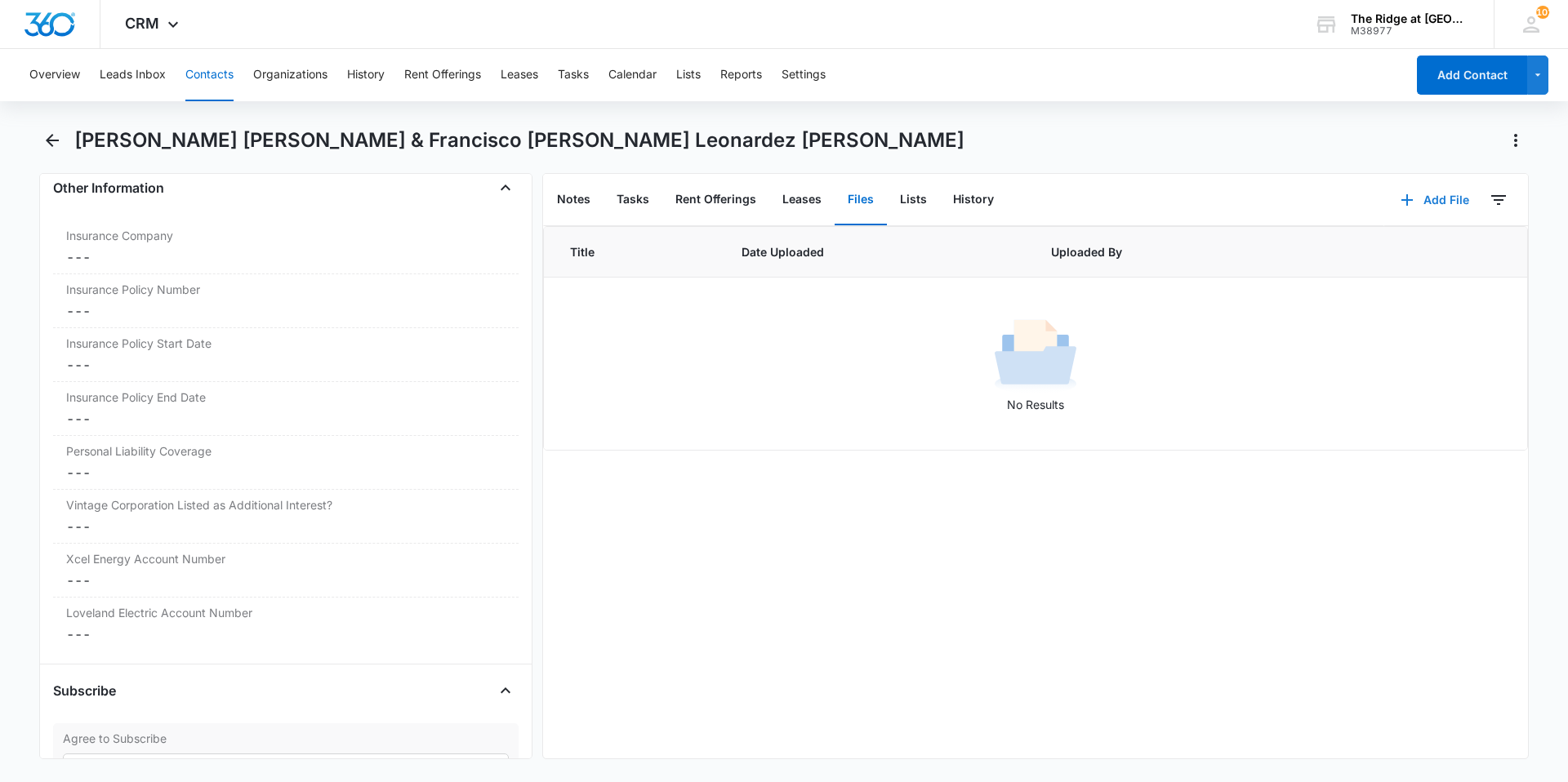
click at [1406, 196] on button "Add File" at bounding box center [1434, 200] width 102 height 39
click at [1416, 249] on div "Upload Files" at bounding box center [1412, 252] width 65 height 12
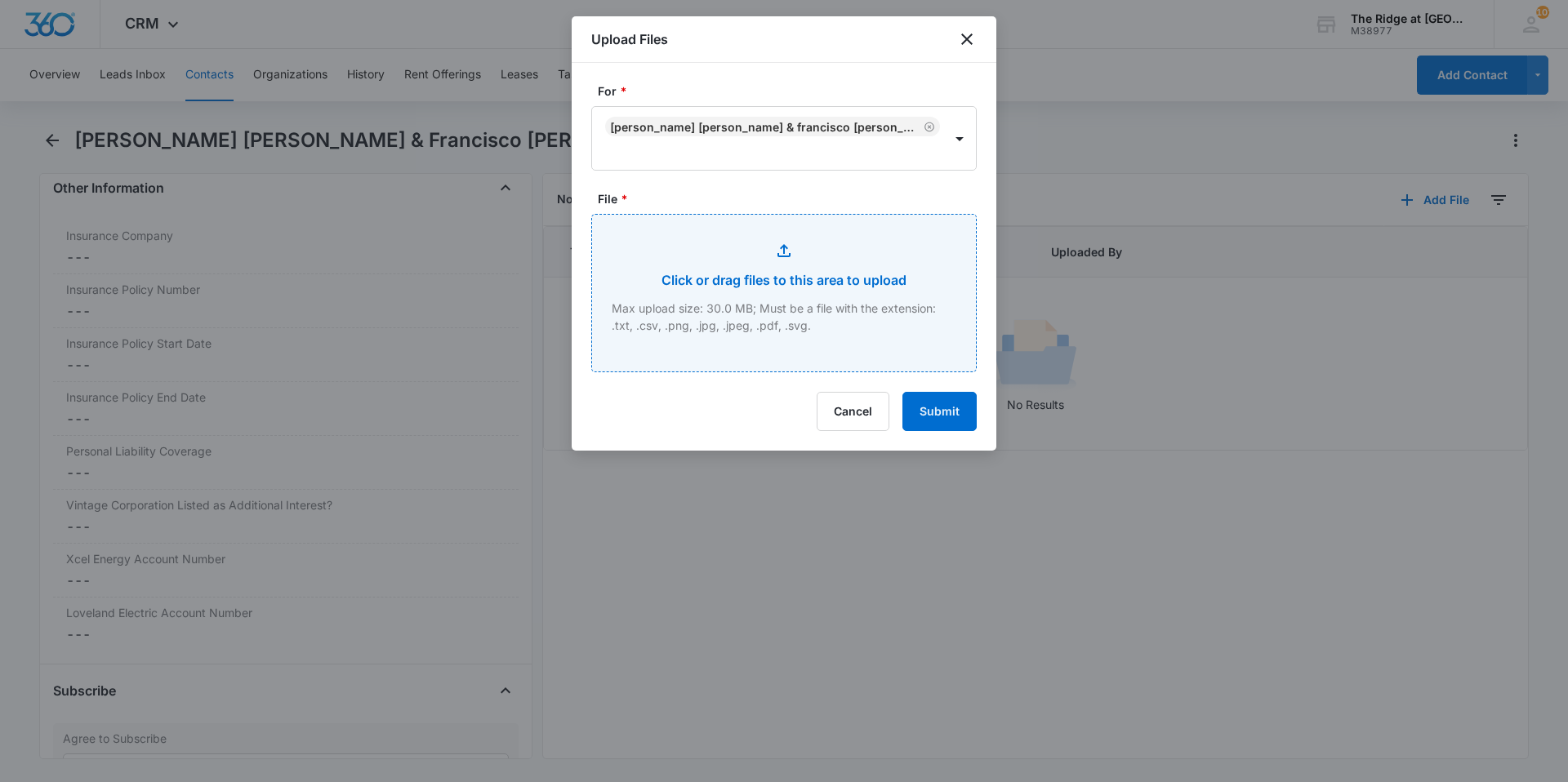
click at [728, 311] on input "File *" at bounding box center [783, 293] width 384 height 157
type input "C:\fakepath\4326-206 Apps.pdf"
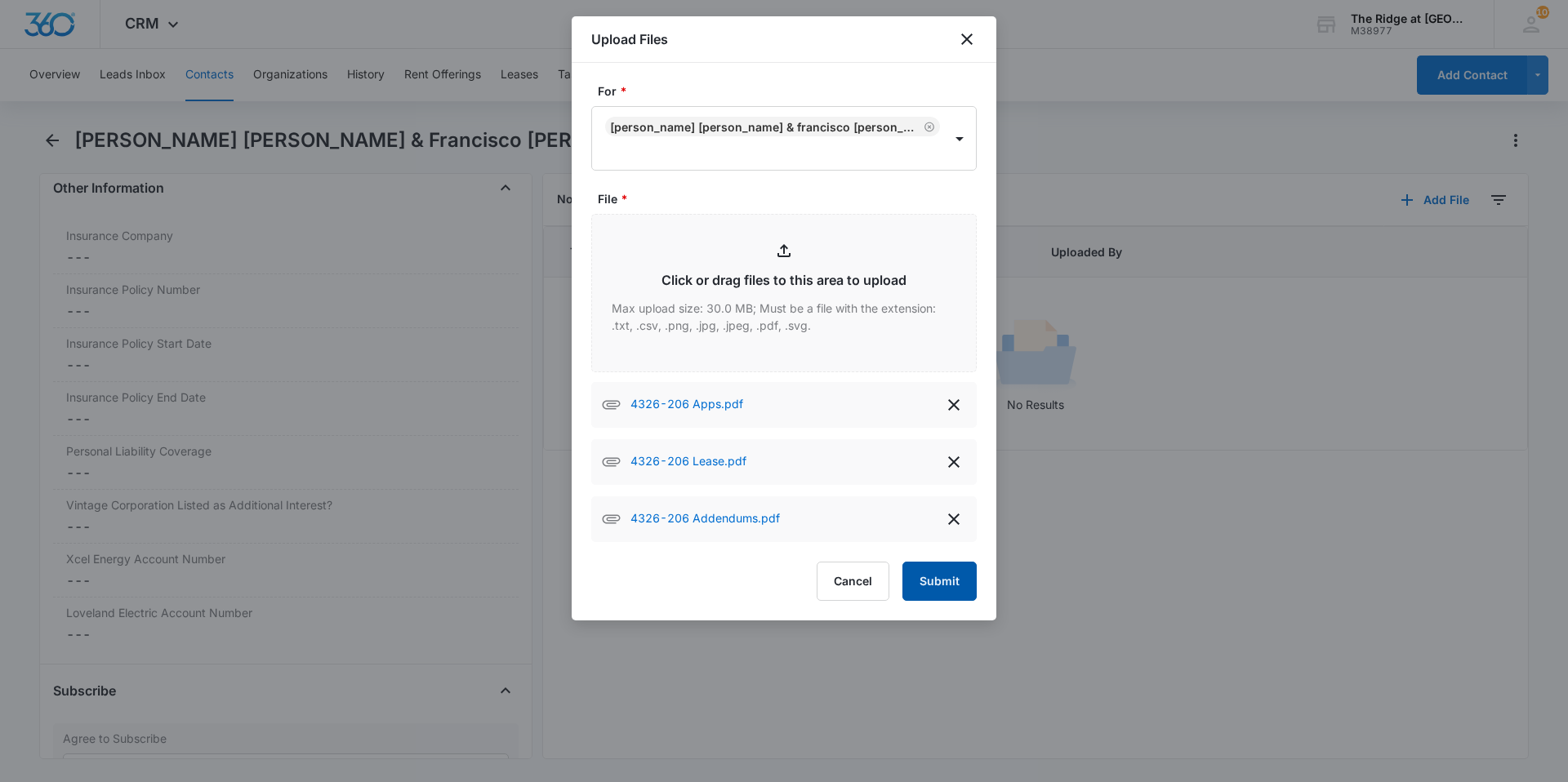
click at [958, 576] on button "Submit" at bounding box center [939, 582] width 74 height 39
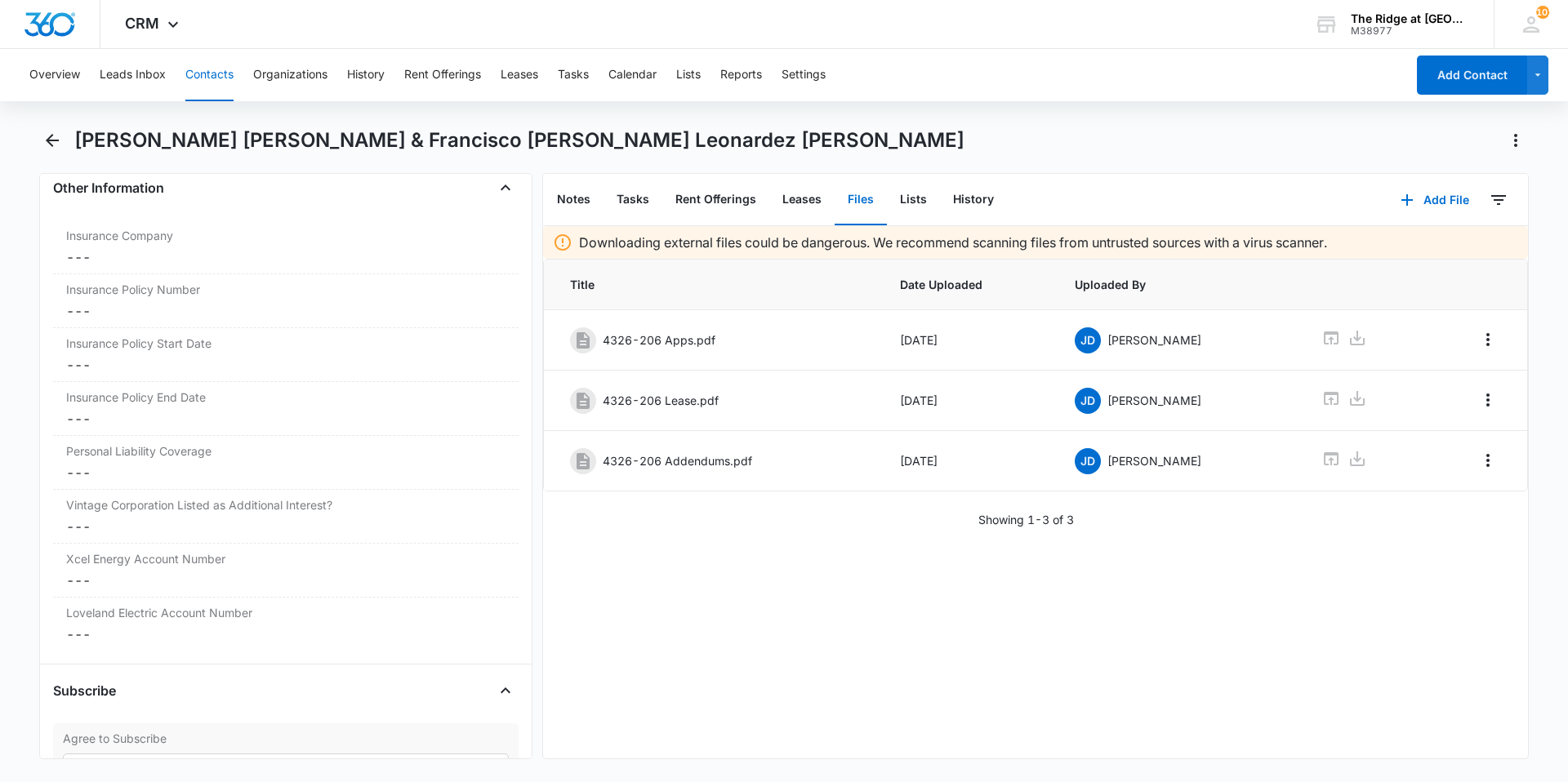
click at [192, 69] on button "Contacts" at bounding box center [209, 75] width 48 height 52
